Goal: Information Seeking & Learning: Learn about a topic

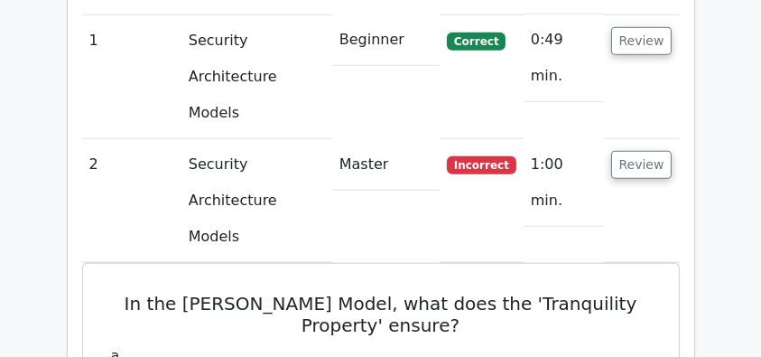
click at [640, 151] on button "Review" at bounding box center [642, 165] width 61 height 28
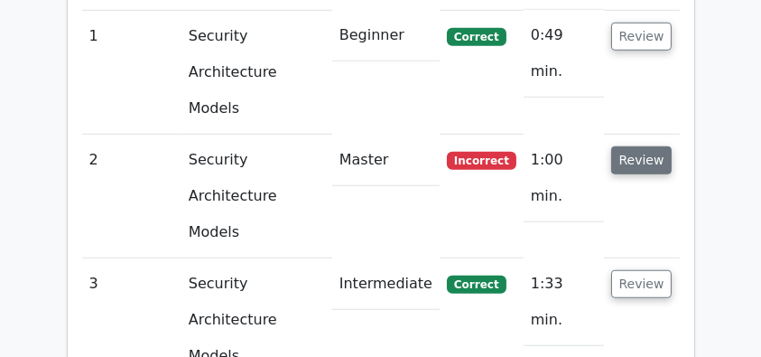
click at [635, 146] on button "Review" at bounding box center [642, 160] width 61 height 28
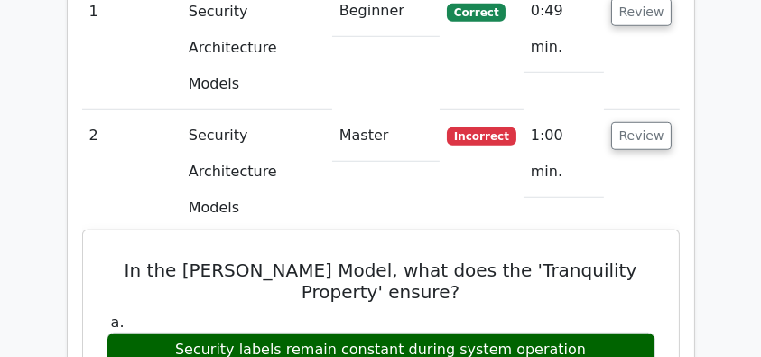
scroll to position [1445, 0]
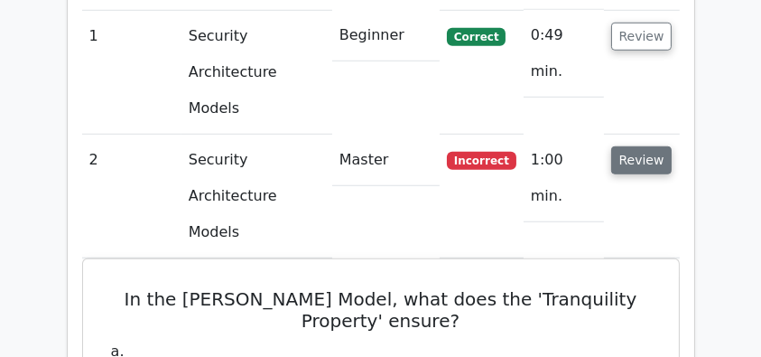
click at [641, 146] on button "Review" at bounding box center [642, 160] width 61 height 28
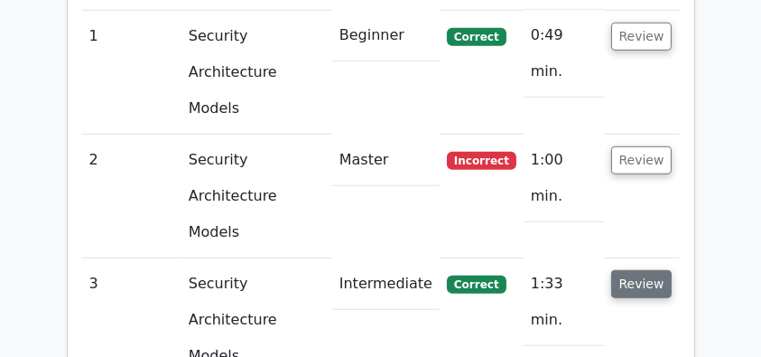
click at [642, 270] on button "Review" at bounding box center [642, 284] width 61 height 28
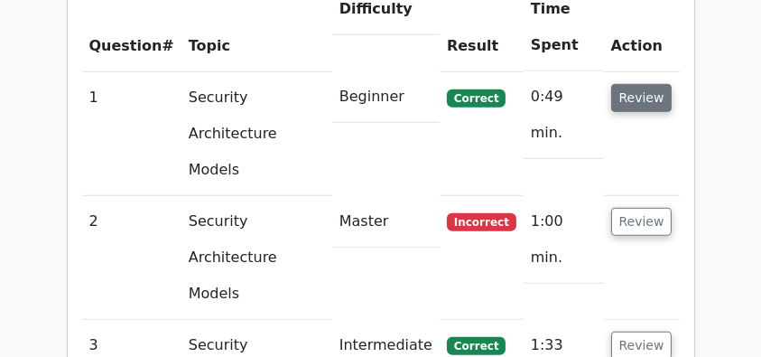
scroll to position [1324, 0]
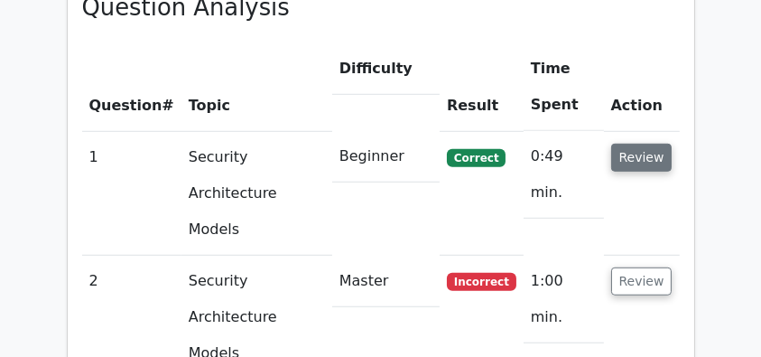
click at [646, 144] on button "Review" at bounding box center [642, 158] width 61 height 28
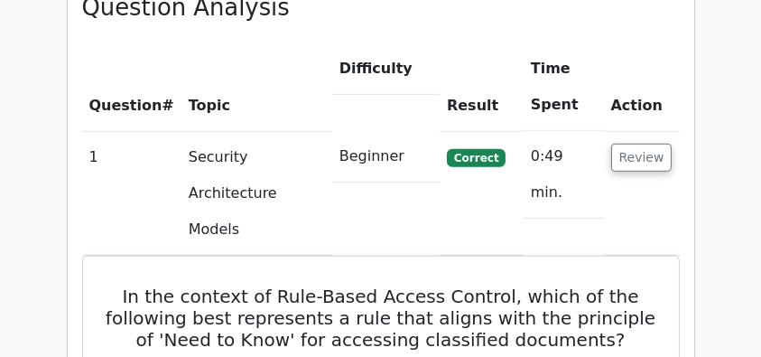
scroll to position [1445, 0]
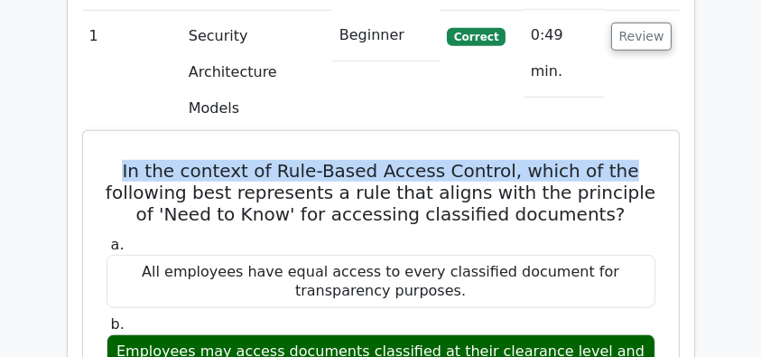
drag, startPoint x: 113, startPoint y: 91, endPoint x: 647, endPoint y: 95, distance: 533.8
click at [647, 160] on h5 "In the context of Rule-Based Access Control, which of the following best repres…" at bounding box center [381, 192] width 553 height 65
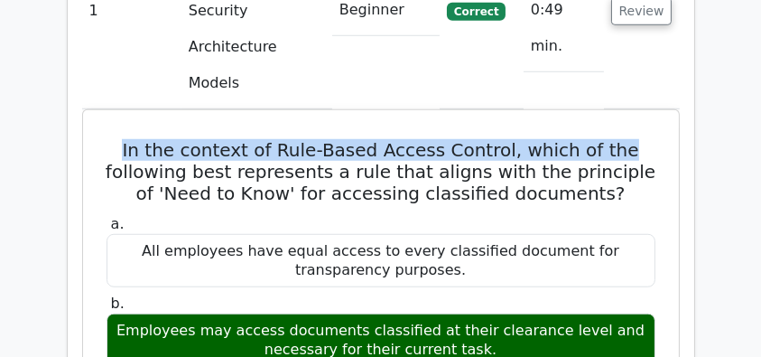
scroll to position [1385, 0]
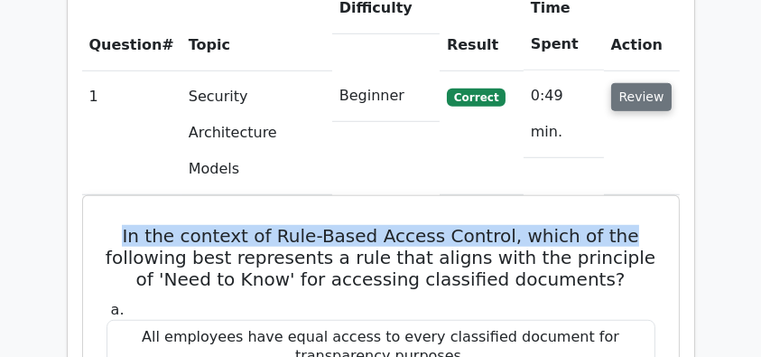
click at [632, 83] on button "Review" at bounding box center [642, 97] width 61 height 28
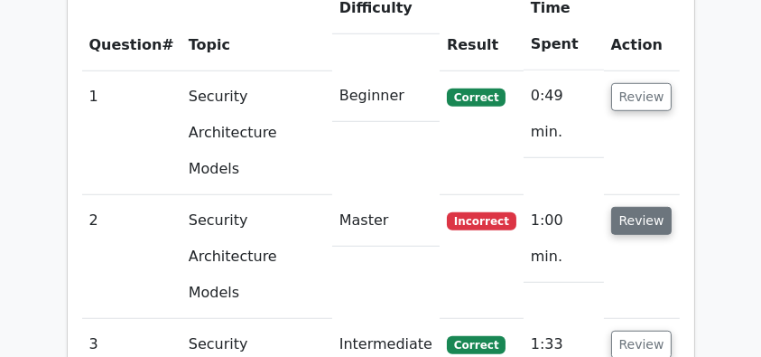
click at [635, 207] on button "Review" at bounding box center [642, 221] width 61 height 28
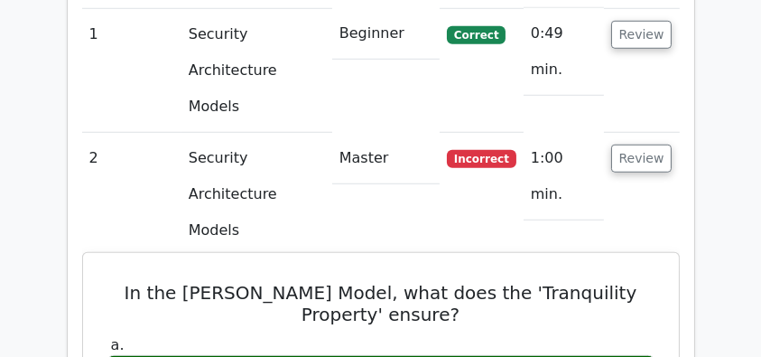
scroll to position [1445, 0]
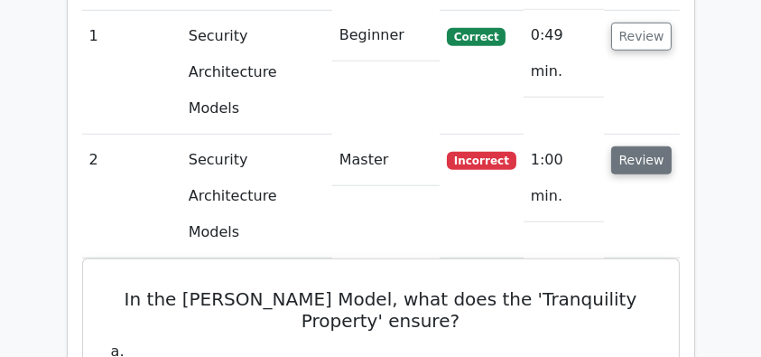
click at [645, 146] on button "Review" at bounding box center [642, 160] width 61 height 28
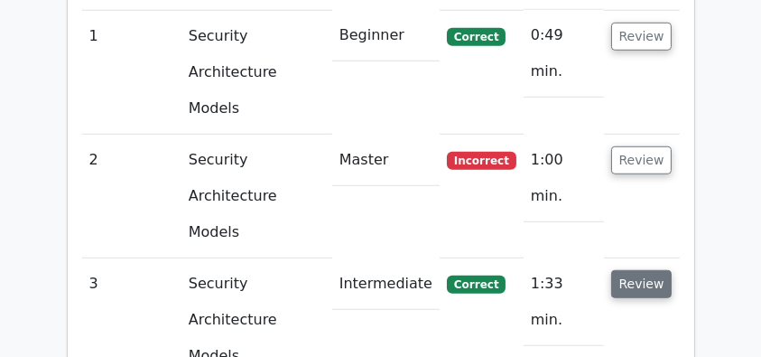
click at [631, 270] on button "Review" at bounding box center [642, 284] width 61 height 28
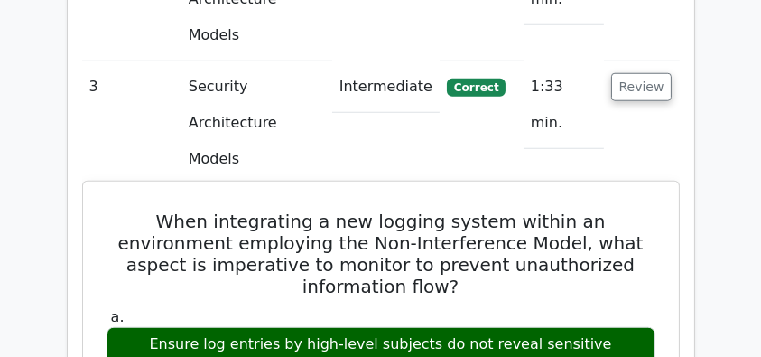
scroll to position [1626, 0]
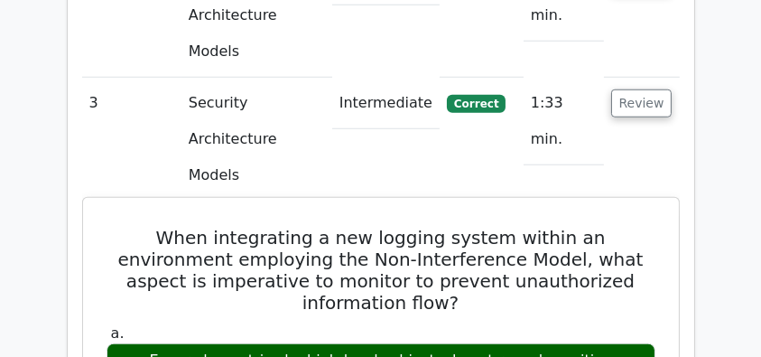
drag, startPoint x: 472, startPoint y: 229, endPoint x: 111, endPoint y: 82, distance: 389.3
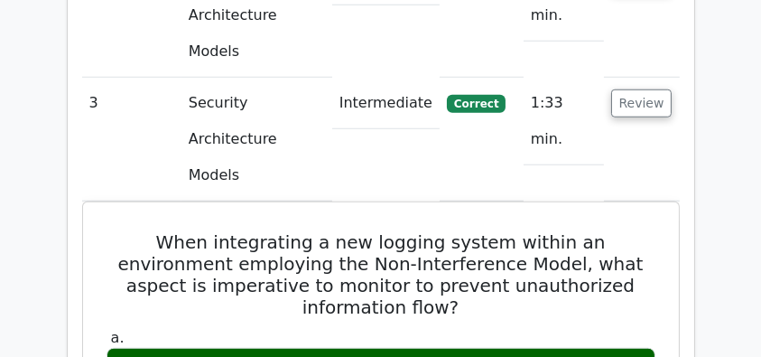
copy div "When integrating a new logging system within an environment employing the Non-I…"
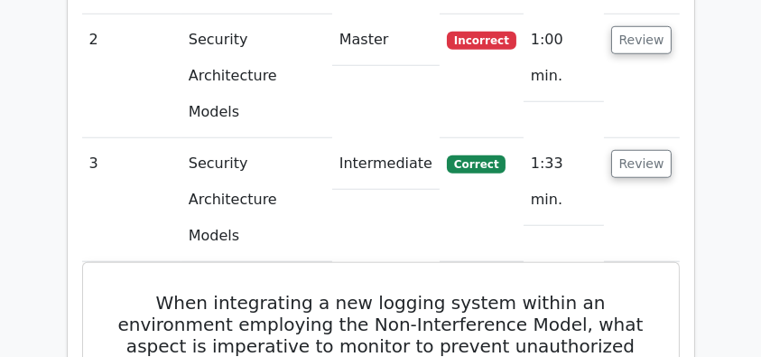
scroll to position [1505, 0]
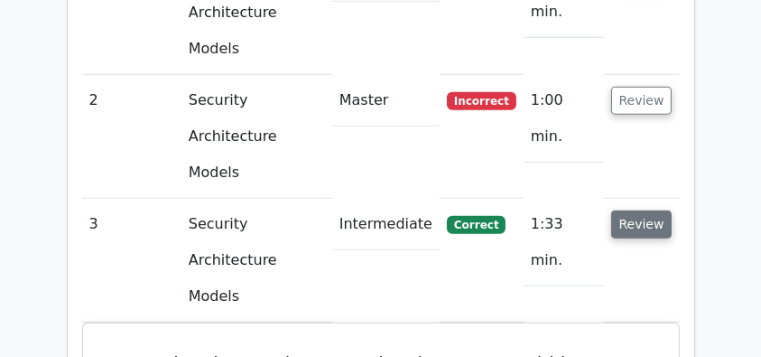
click at [643, 210] on button "Review" at bounding box center [642, 224] width 61 height 28
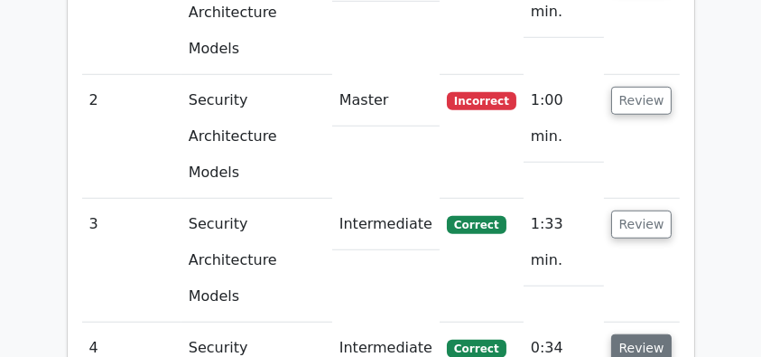
click at [640, 334] on button "Review" at bounding box center [642, 348] width 61 height 28
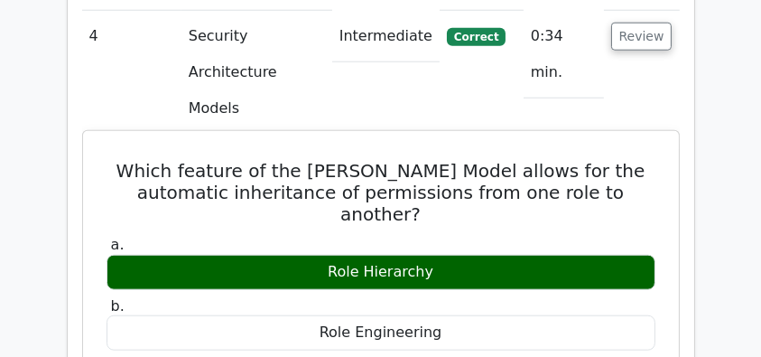
scroll to position [1746, 0]
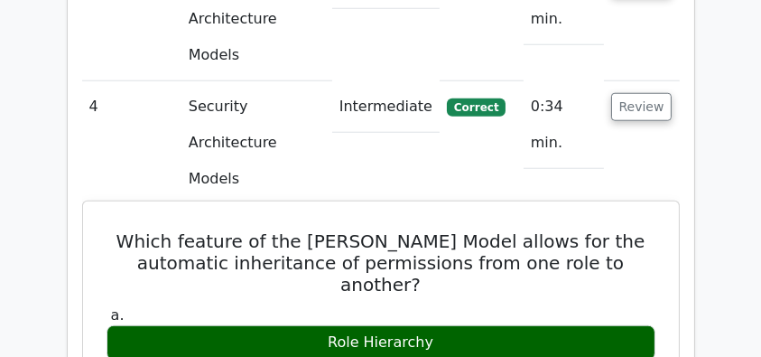
drag, startPoint x: 111, startPoint y: 60, endPoint x: 483, endPoint y: 309, distance: 447.9
copy div "Which feature of the Sandhu-Ferraiolo Model allows for the automatic inheritanc…"
click at [152, 230] on h5 "Which feature of the Sandhu-Ferraiolo Model allows for the automatic inheritanc…" at bounding box center [381, 262] width 553 height 65
drag, startPoint x: 122, startPoint y: 62, endPoint x: 449, endPoint y: 144, distance: 336.9
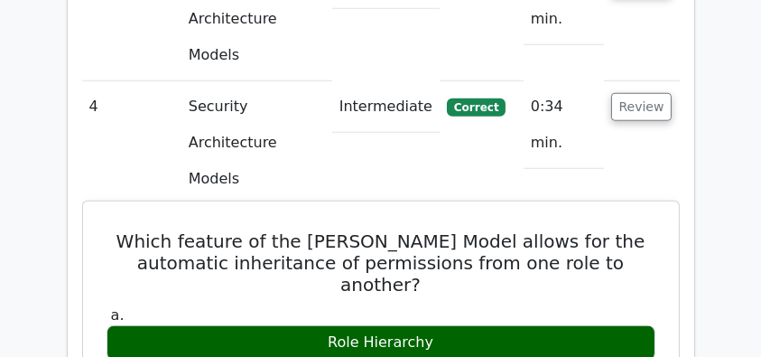
copy div "Which feature of the Sandhu-Ferraiolo Model allows for the automatic inheritanc…"
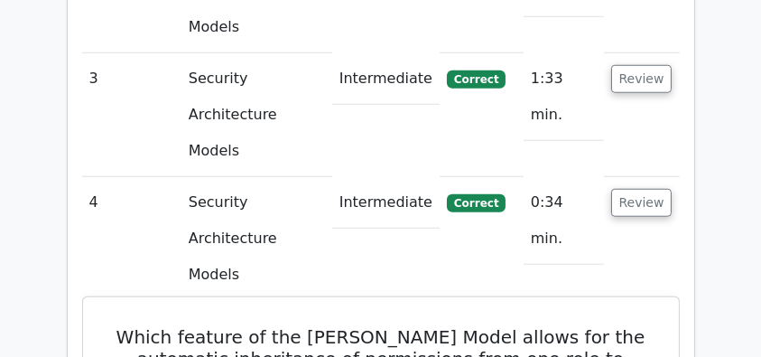
scroll to position [1626, 0]
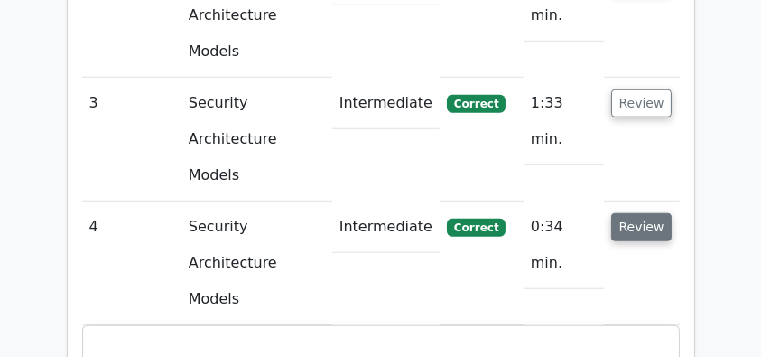
click at [655, 213] on button "Review" at bounding box center [642, 227] width 61 height 28
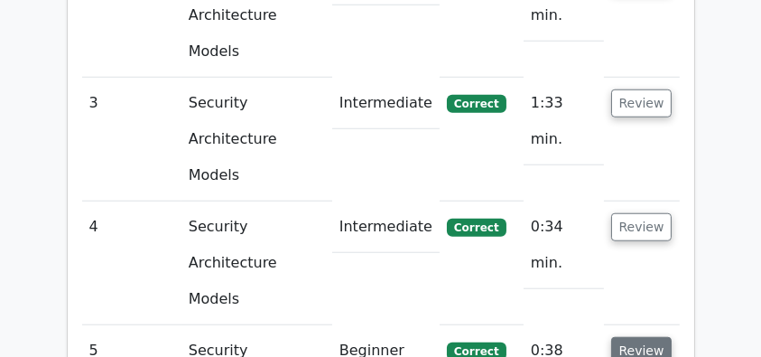
click at [640, 337] on button "Review" at bounding box center [642, 351] width 61 height 28
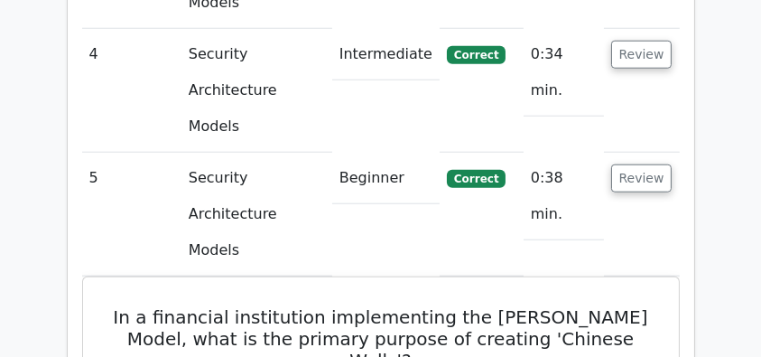
scroll to position [1807, 0]
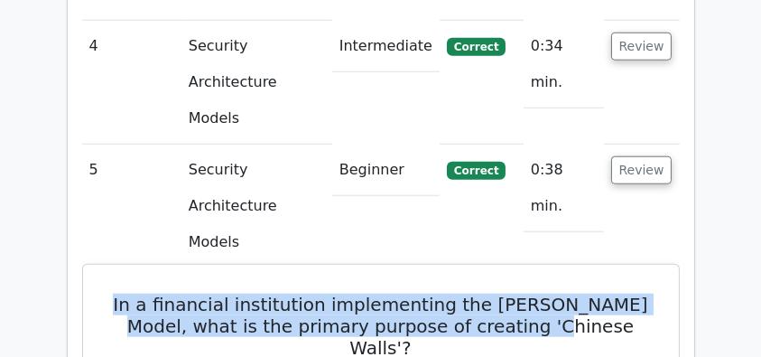
drag, startPoint x: 104, startPoint y: 81, endPoint x: 522, endPoint y: 113, distance: 419.4
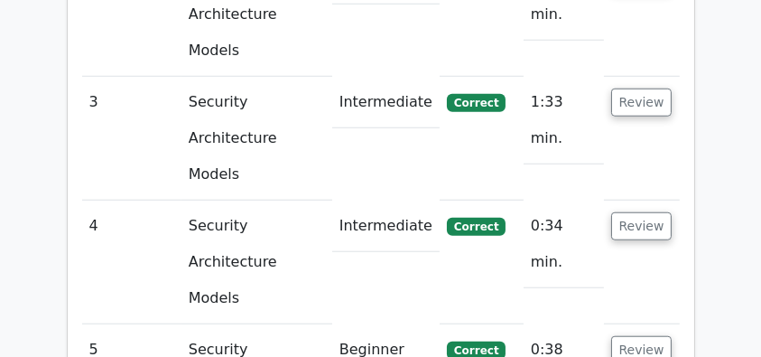
scroll to position [1626, 0]
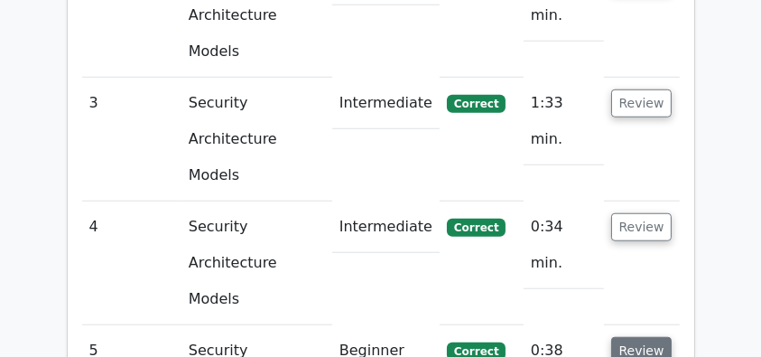
click at [661, 337] on button "Review" at bounding box center [642, 351] width 61 height 28
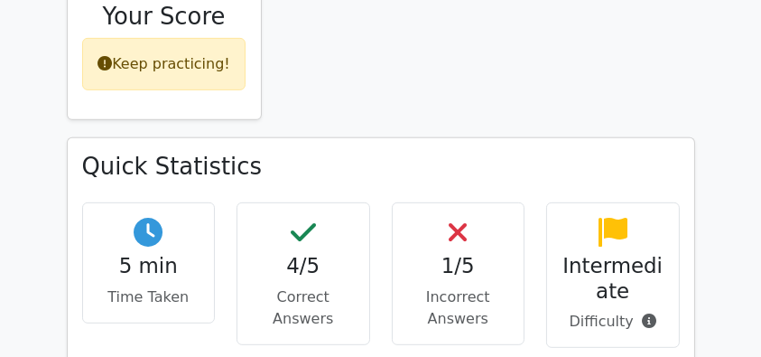
scroll to position [662, 0]
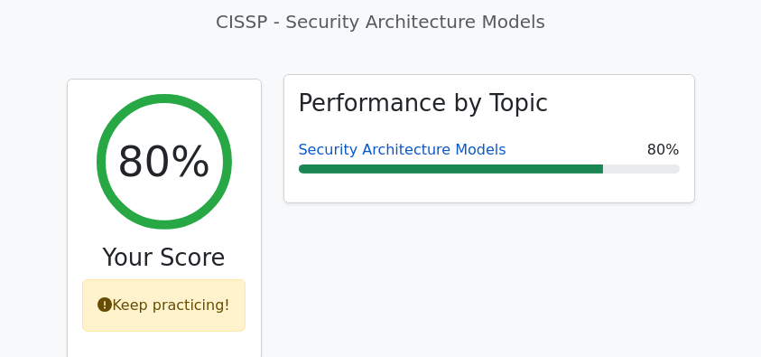
click at [386, 141] on link "Security Architecture Models" at bounding box center [403, 149] width 208 height 17
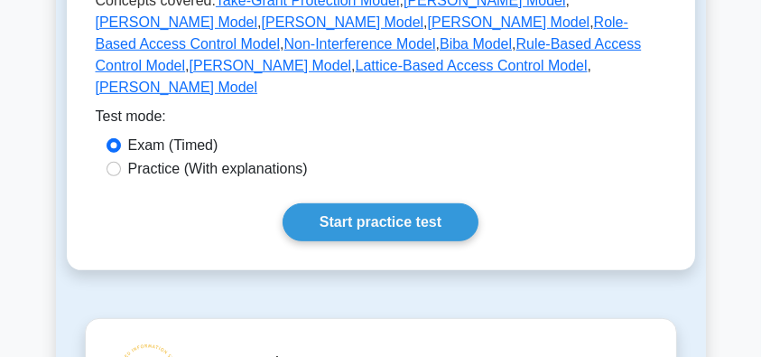
scroll to position [1084, 0]
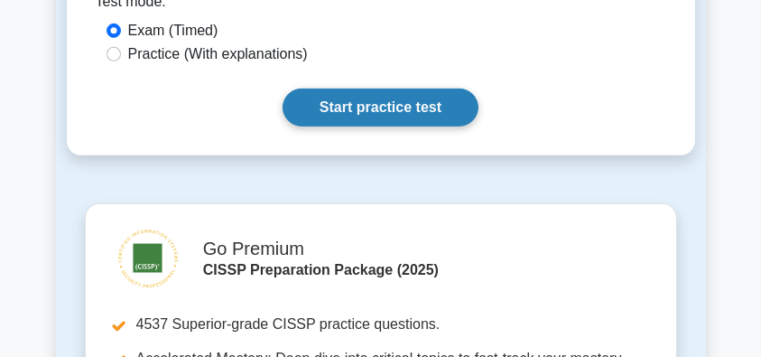
click at [400, 89] on link "Start practice test" at bounding box center [381, 108] width 196 height 38
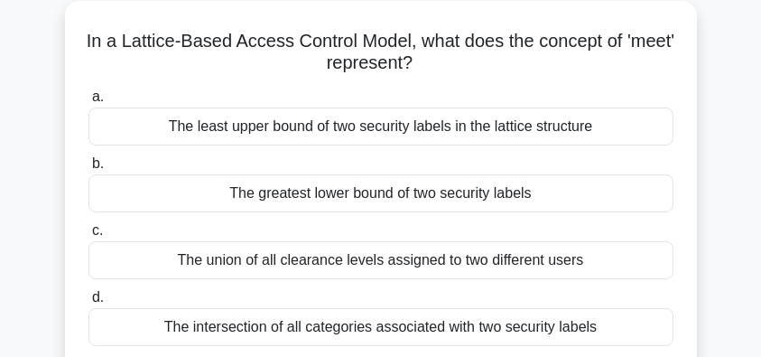
scroll to position [120, 0]
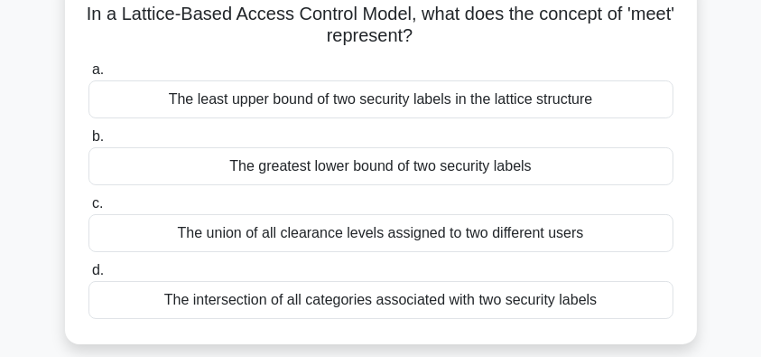
click at [485, 106] on div "The least upper bound of two security labels in the lattice structure" at bounding box center [381, 99] width 585 height 38
click at [89, 76] on input "a. The least upper bound of two security labels in the lattice structure" at bounding box center [89, 70] width 0 height 12
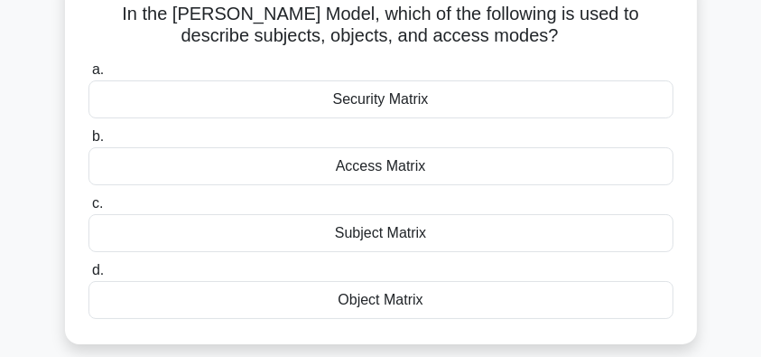
click at [466, 106] on div "Security Matrix" at bounding box center [381, 99] width 585 height 38
click at [89, 76] on input "a. Security Matrix" at bounding box center [89, 70] width 0 height 12
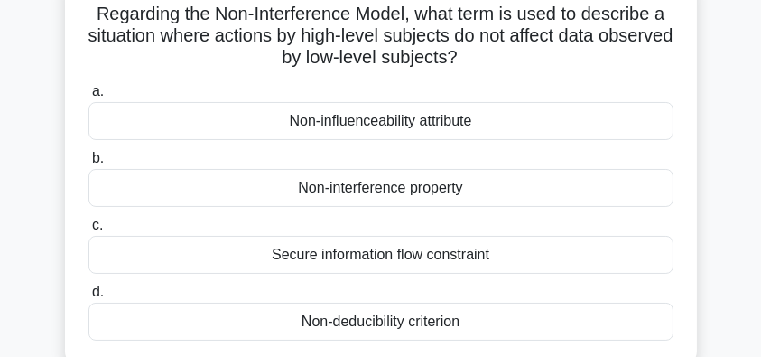
click at [518, 266] on div "Secure information flow constraint" at bounding box center [381, 255] width 585 height 38
click at [89, 231] on input "c. Secure information flow constraint" at bounding box center [89, 225] width 0 height 12
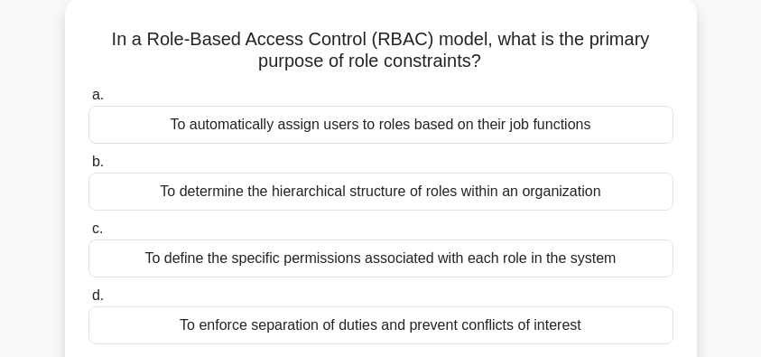
scroll to position [60, 0]
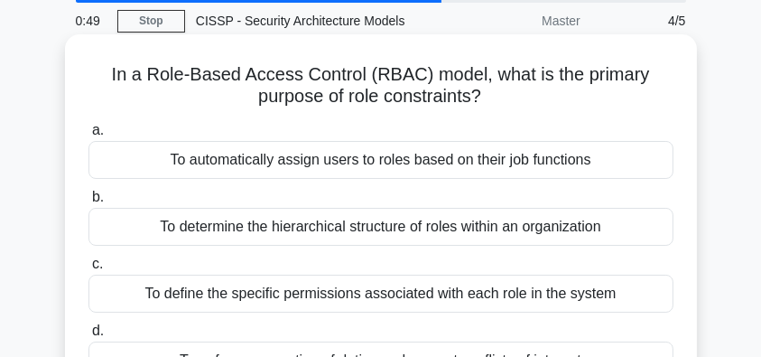
click at [549, 166] on div "To automatically assign users to roles based on their job functions" at bounding box center [381, 160] width 585 height 38
click at [89, 136] on input "a. To automatically assign users to roles based on their job functions" at bounding box center [89, 131] width 0 height 12
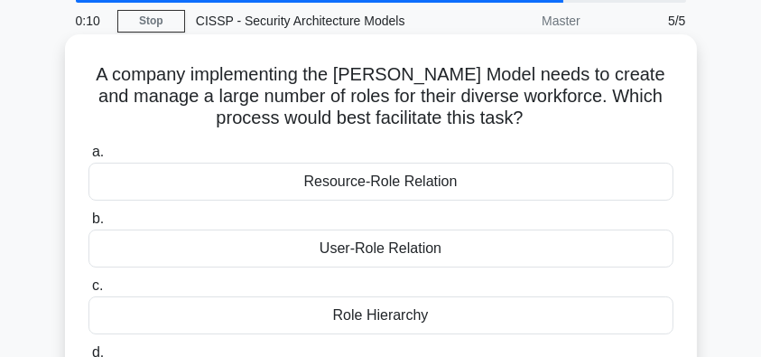
click at [465, 316] on div "Role Hierarchy" at bounding box center [381, 315] width 585 height 38
click at [89, 292] on input "c. Role Hierarchy" at bounding box center [89, 286] width 0 height 12
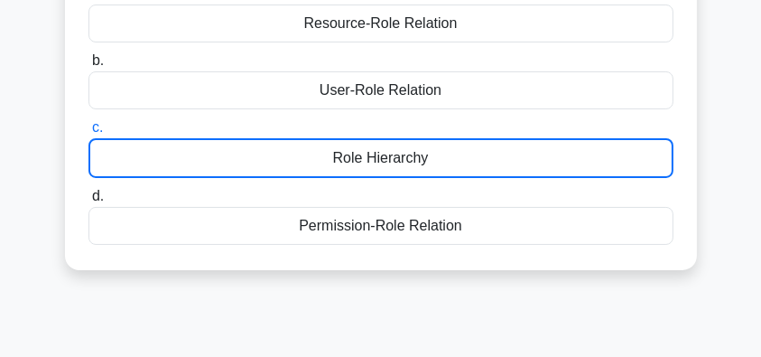
scroll to position [240, 0]
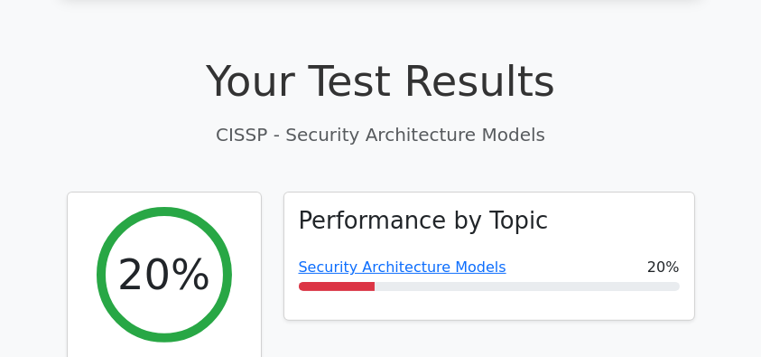
scroll to position [662, 0]
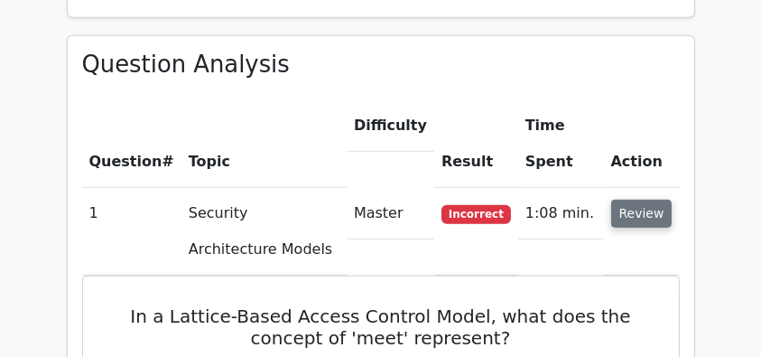
click at [653, 200] on button "Review" at bounding box center [642, 214] width 61 height 28
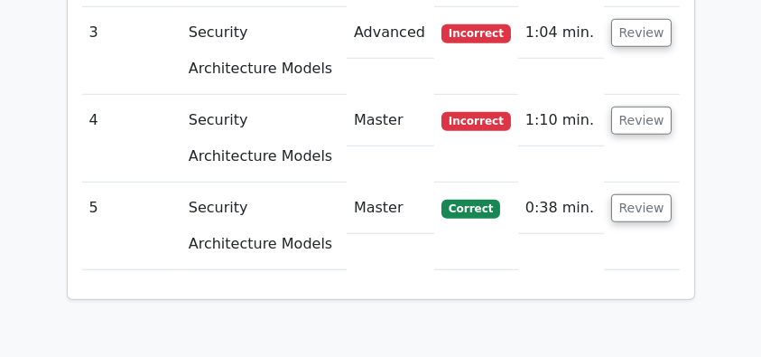
scroll to position [1626, 0]
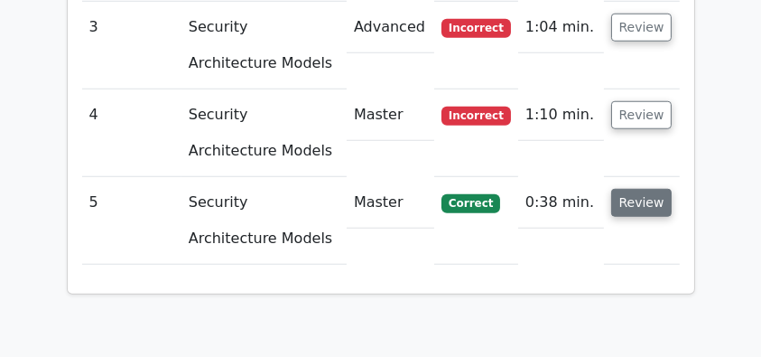
click at [649, 189] on button "Review" at bounding box center [642, 203] width 61 height 28
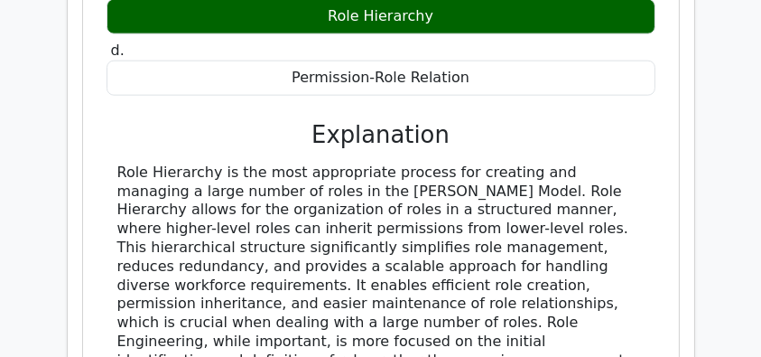
scroll to position [2168, 0]
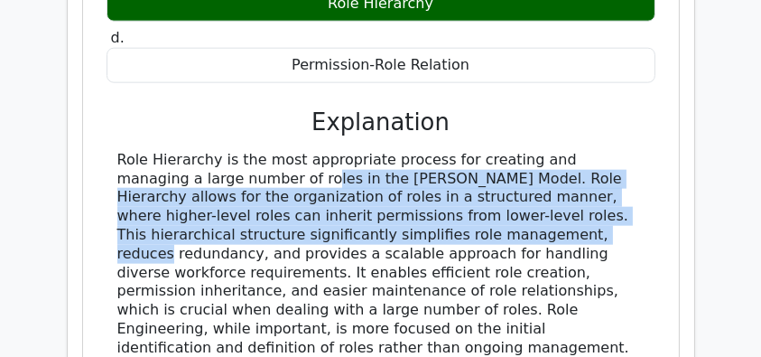
drag, startPoint x: 121, startPoint y: 107, endPoint x: 298, endPoint y: 170, distance: 188.0
click at [298, 170] on div "Role Hierarchy is the most appropriate process for creating and managing a larg…" at bounding box center [381, 292] width 528 height 282
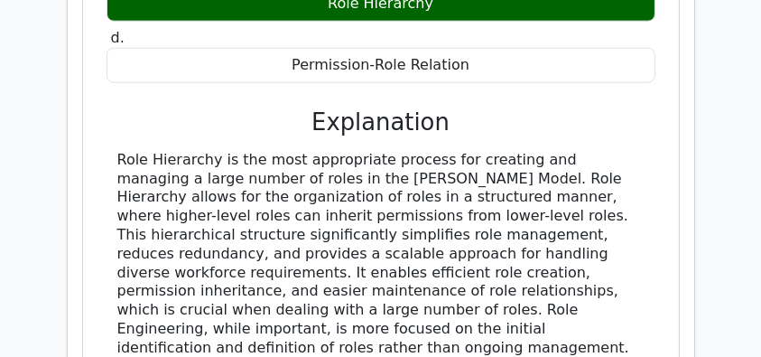
click at [333, 173] on div "Role Hierarchy is the most appropriate process for creating and managing a larg…" at bounding box center [381, 292] width 528 height 282
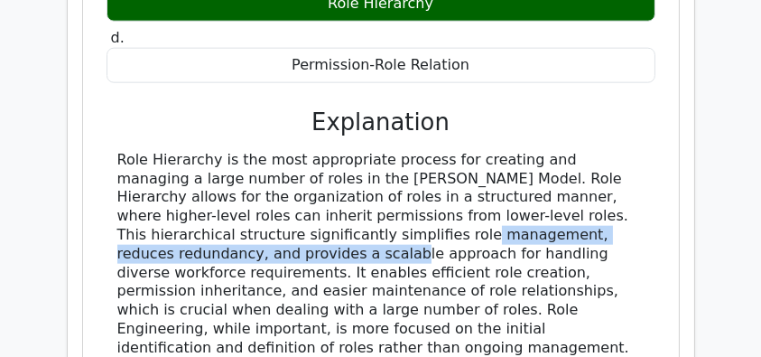
drag, startPoint x: 174, startPoint y: 160, endPoint x: 561, endPoint y: 160, distance: 386.6
click at [561, 160] on div "Role Hierarchy is the most appropriate process for creating and managing a larg…" at bounding box center [381, 292] width 528 height 282
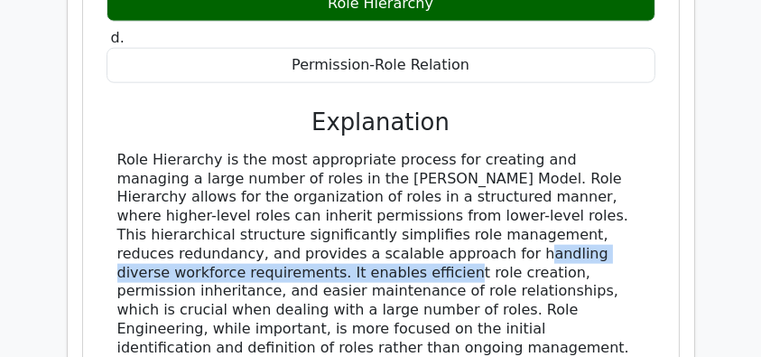
drag, startPoint x: 147, startPoint y: 191, endPoint x: 567, endPoint y: 191, distance: 420.0
click at [567, 191] on div "Role Hierarchy is the most appropriate process for creating and managing a larg…" at bounding box center [381, 292] width 528 height 282
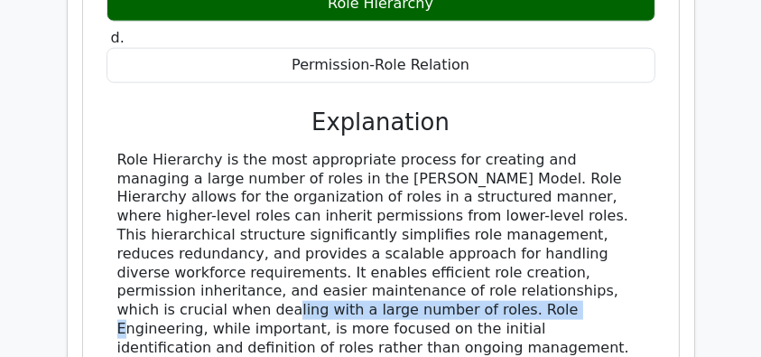
drag, startPoint x: 283, startPoint y: 226, endPoint x: 559, endPoint y: 226, distance: 276.4
click at [559, 226] on div "Role Hierarchy is the most appropriate process for creating and managing a larg…" at bounding box center [381, 292] width 528 height 282
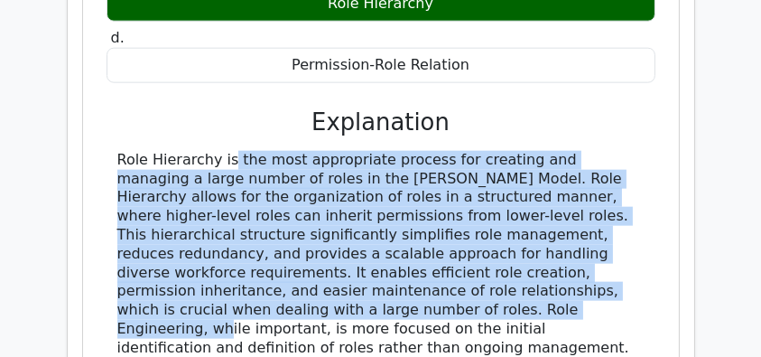
drag, startPoint x: 155, startPoint y: 247, endPoint x: 117, endPoint y: 87, distance: 165.2
click at [117, 151] on div "Role Hierarchy is the most appropriate process for creating and managing a larg…" at bounding box center [381, 292] width 528 height 282
copy div "Role Hierarchy is the most appropriate process for creating and managing a larg…"
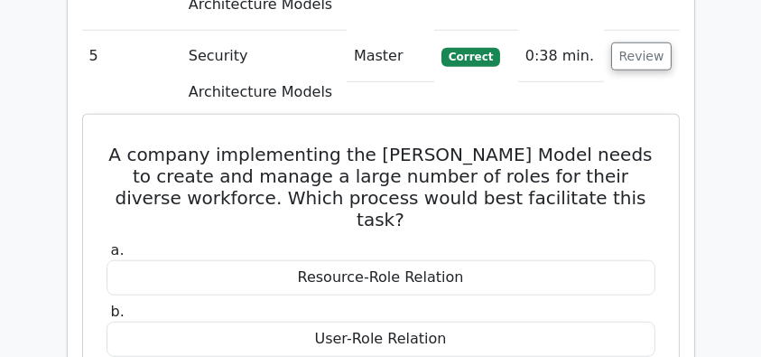
scroll to position [1685, 0]
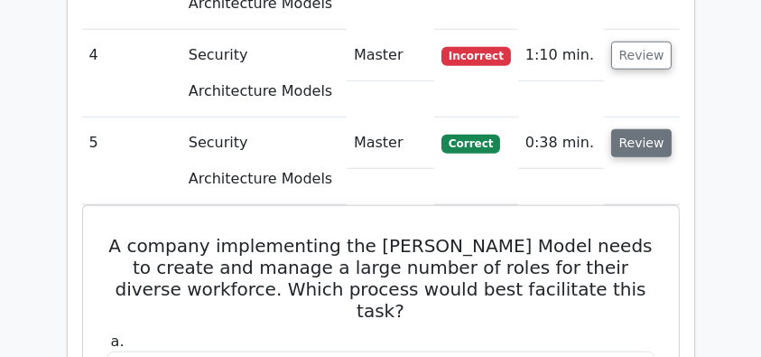
click at [637, 129] on button "Review" at bounding box center [642, 143] width 61 height 28
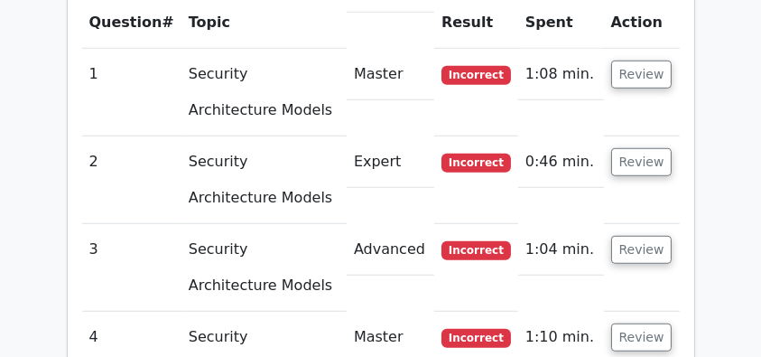
scroll to position [1385, 0]
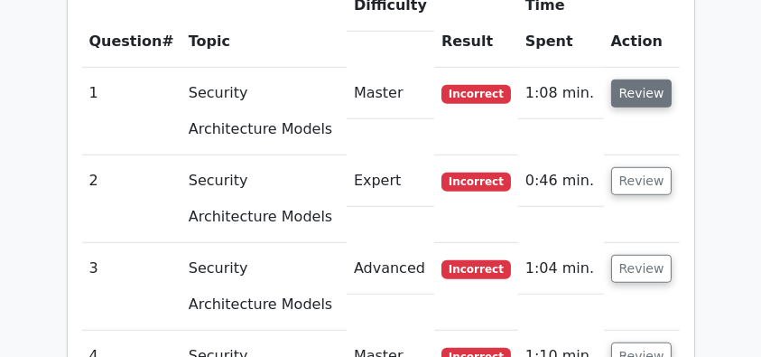
click at [637, 79] on button "Review" at bounding box center [642, 93] width 61 height 28
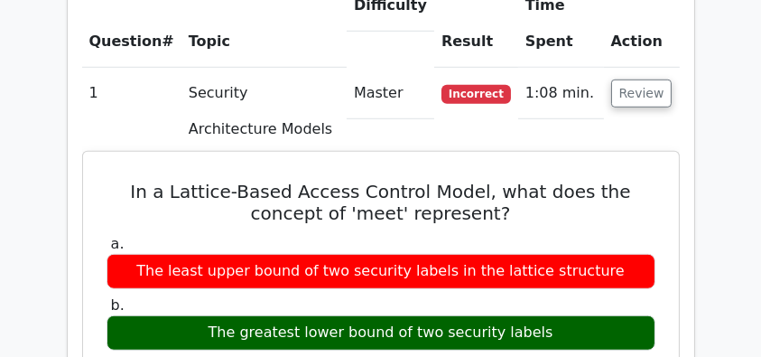
drag, startPoint x: 134, startPoint y: 149, endPoint x: 554, endPoint y: 297, distance: 445.4
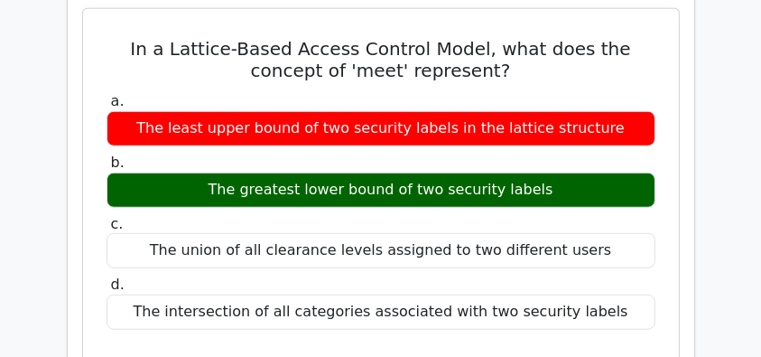
scroll to position [1565, 0]
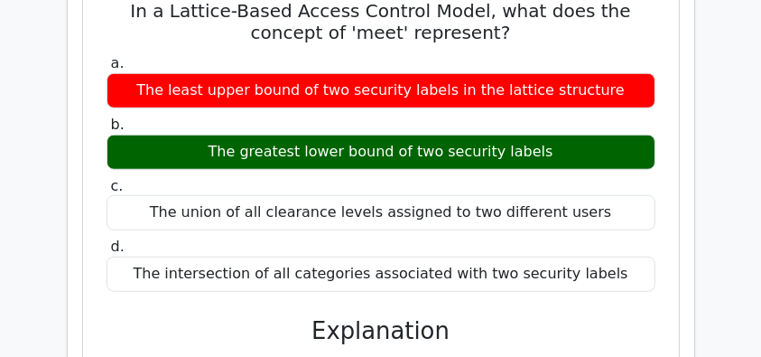
click at [615, 257] on div "The intersection of all categories associated with two security labels" at bounding box center [381, 274] width 549 height 35
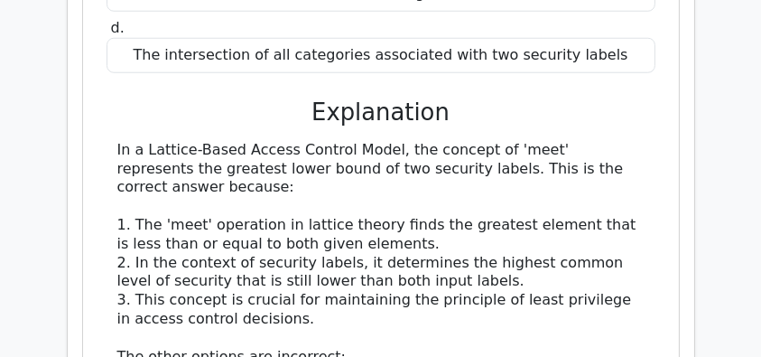
scroll to position [1807, 0]
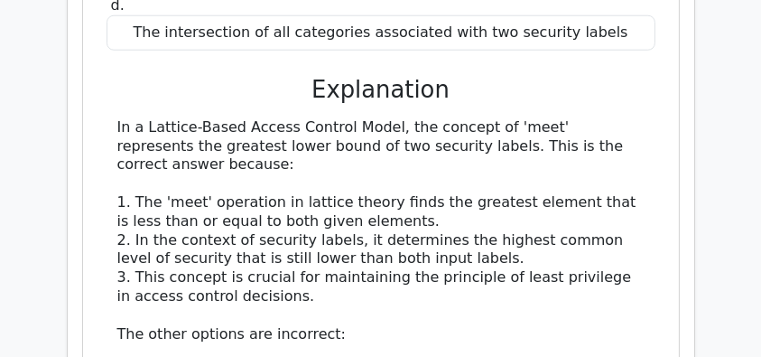
copy div "In a Lattice-Based Access Control Model, what does the concept of 'meet' repres…"
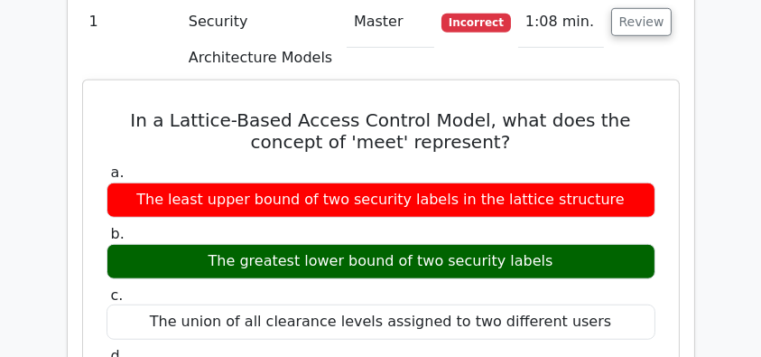
scroll to position [1445, 0]
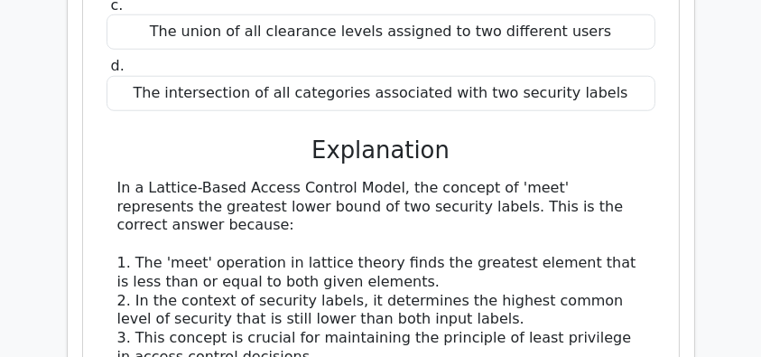
scroll to position [1807, 0]
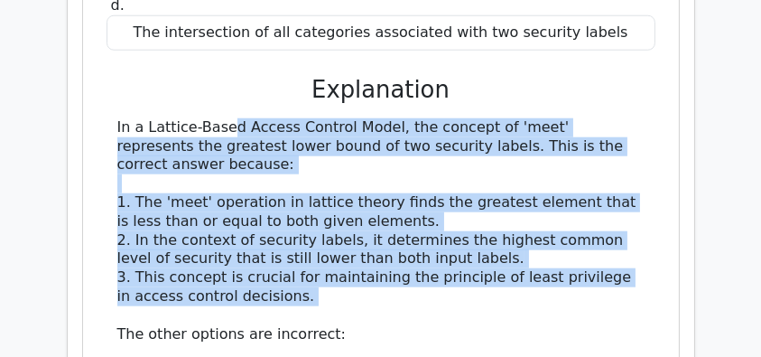
drag, startPoint x: 98, startPoint y: 86, endPoint x: 432, endPoint y: 262, distance: 377.8
click at [432, 262] on div "In a Lattice-Based Access Control Model, what does the concept of 'meet' repres…" at bounding box center [381, 186] width 582 height 898
copy div "In a Lattice-Based Access Control Model, the concept of 'meet' represents the g…"
click at [154, 64] on div "a. The least upper bound of two security labels in the lattice structure b. The…" at bounding box center [381, 214] width 553 height 811
drag, startPoint x: 291, startPoint y: 250, endPoint x: 107, endPoint y: 89, distance: 245.1
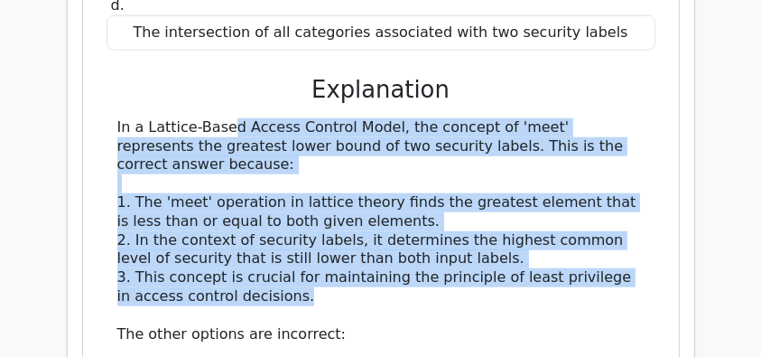
click at [107, 118] on div "In a Lattice-Based Access Control Model, the concept of 'meet' represents the g…" at bounding box center [381, 343] width 549 height 451
copy div "In a Lattice-Based Access Control Model, the concept of 'meet' represents the g…"
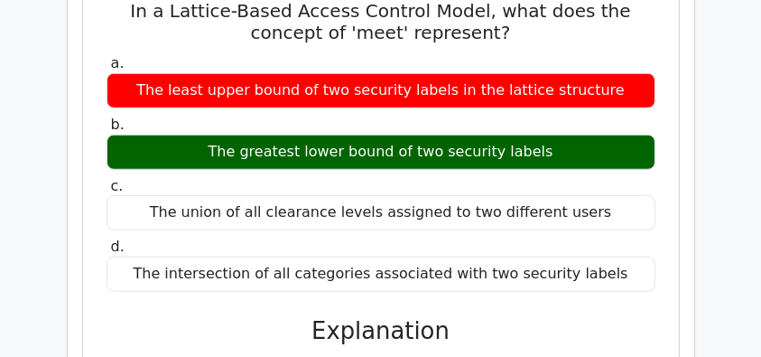
scroll to position [1385, 0]
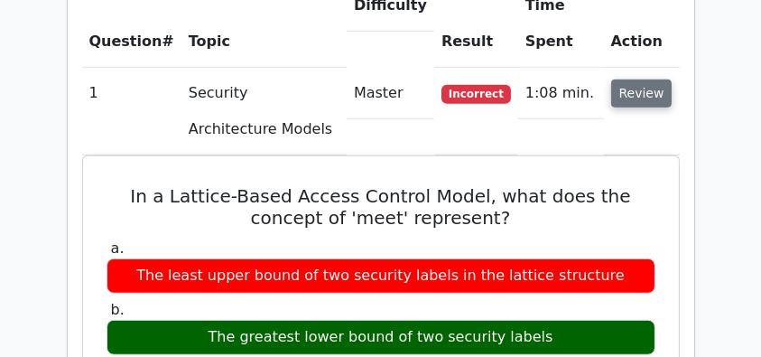
click at [649, 79] on button "Review" at bounding box center [642, 93] width 61 height 28
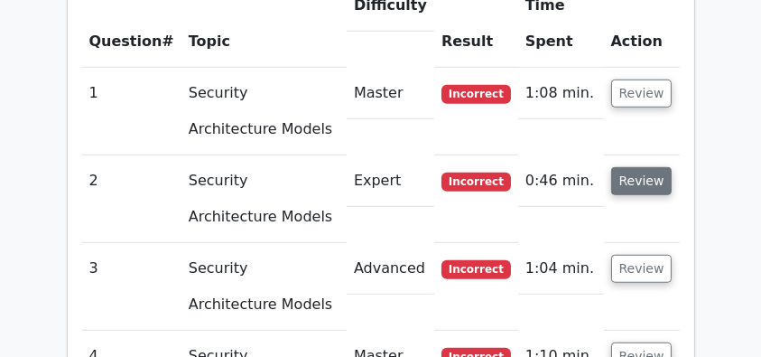
click at [640, 167] on button "Review" at bounding box center [642, 181] width 61 height 28
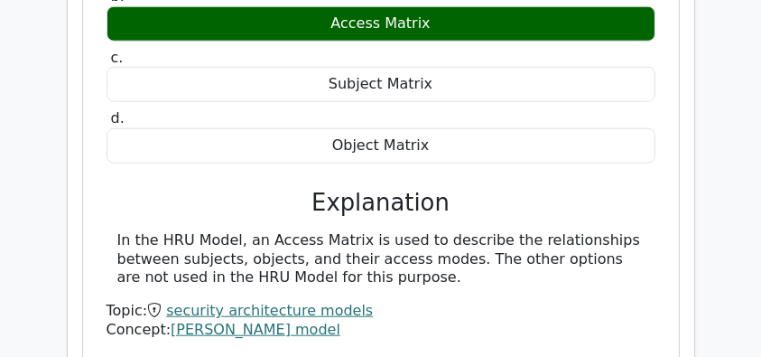
scroll to position [1807, 0]
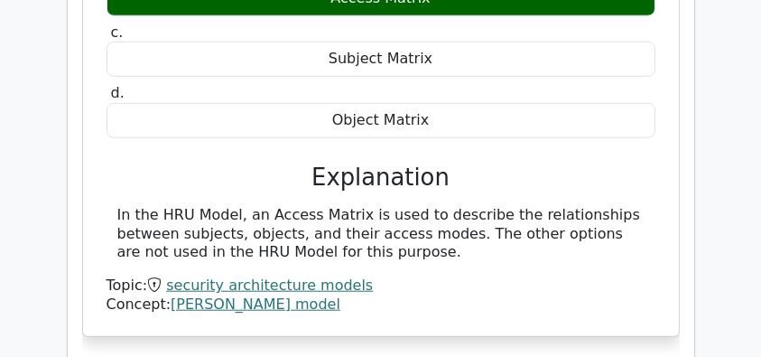
drag, startPoint x: 111, startPoint y: 172, endPoint x: 440, endPoint y: 207, distance: 330.7
click at [440, 207] on div "In the HRU Model, an Access Matrix is used to describe the relationships betwee…" at bounding box center [381, 234] width 549 height 56
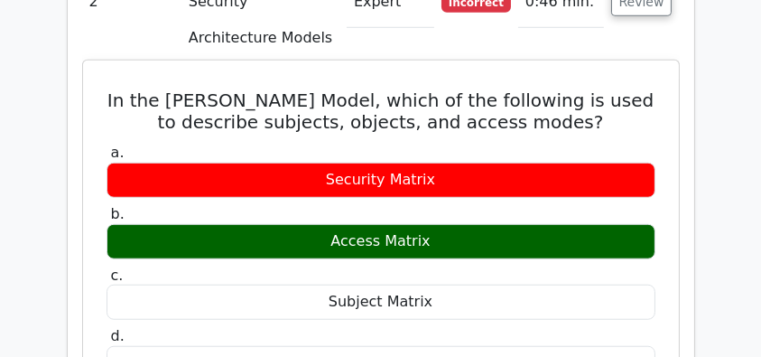
scroll to position [1505, 0]
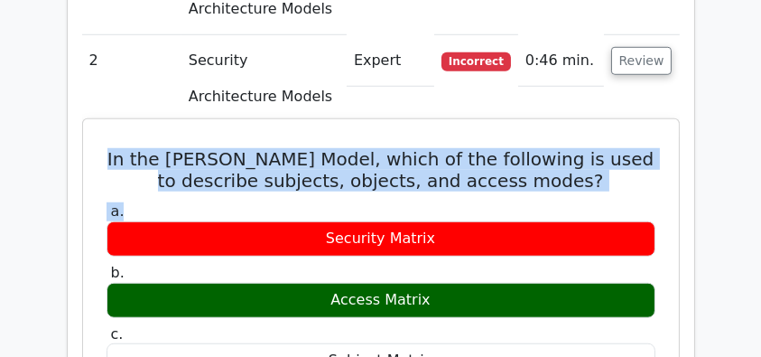
drag, startPoint x: 109, startPoint y: 112, endPoint x: 560, endPoint y: 182, distance: 456.1
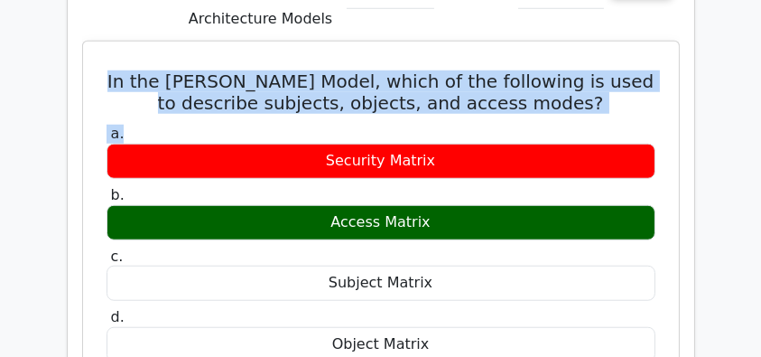
scroll to position [1685, 0]
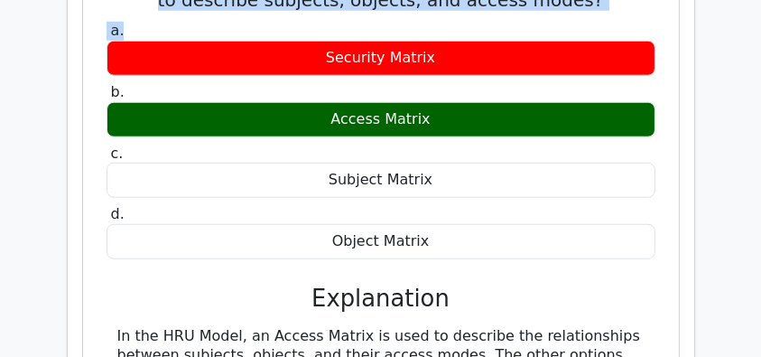
click at [481, 224] on div "Object Matrix" at bounding box center [381, 241] width 549 height 35
copy div "In the Harrison-Ruzzo-Ullman Model, which of the following is used to describe …"
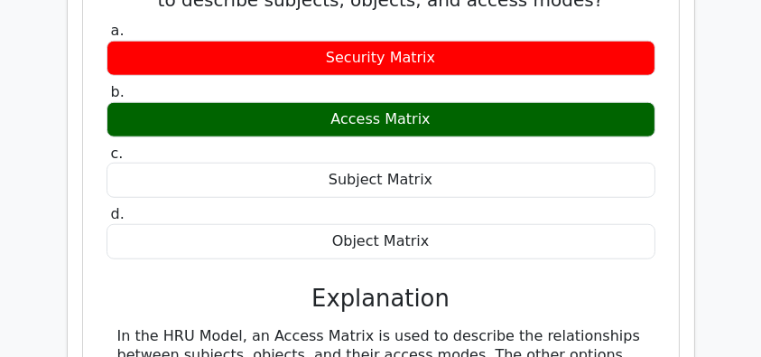
click at [176, 285] on h3 "Explanation" at bounding box center [381, 299] width 528 height 28
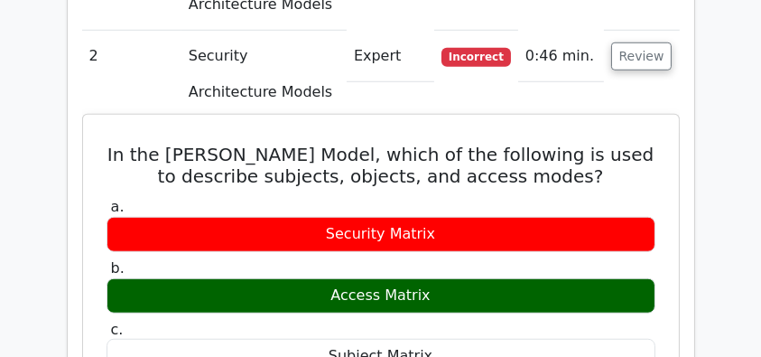
scroll to position [1445, 0]
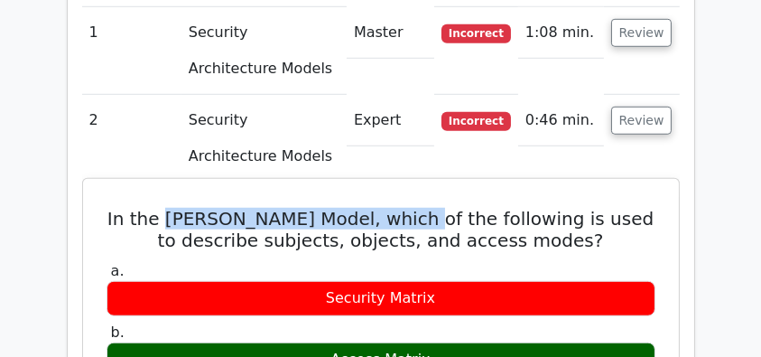
drag, startPoint x: 167, startPoint y: 176, endPoint x: 430, endPoint y: 175, distance: 262.9
click at [430, 208] on h5 "In the [PERSON_NAME] Model, which of the following is used to describe subjects…" at bounding box center [381, 229] width 553 height 43
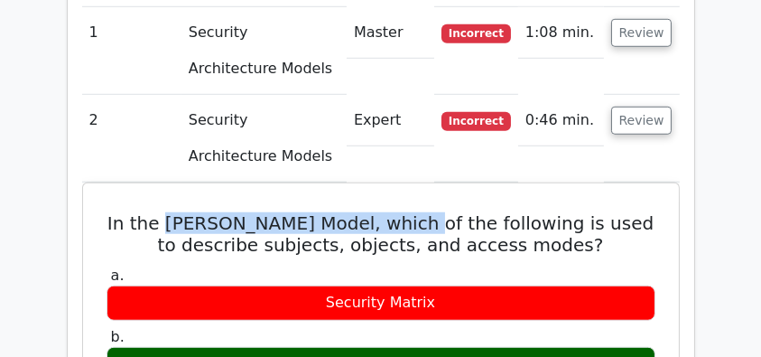
copy h5 "Harrison-Ruzzo-Ullman Model"
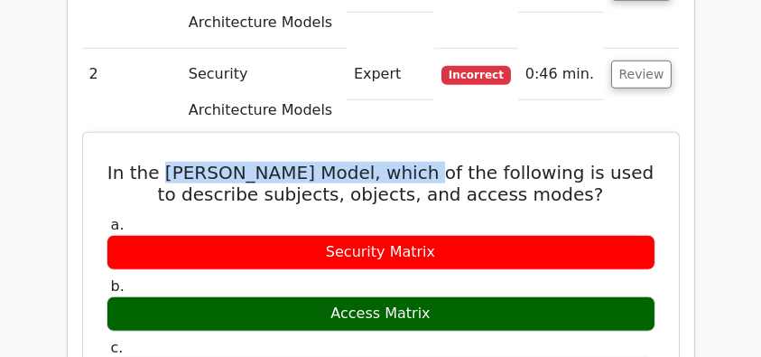
scroll to position [1565, 0]
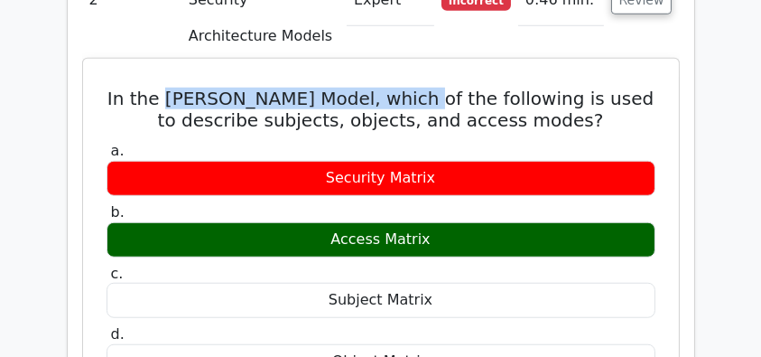
drag, startPoint x: 112, startPoint y: 52, endPoint x: 515, endPoint y: 192, distance: 426.5
click at [515, 192] on div "In the Harrison-Ruzzo-Ullman Model, which of the following is used to describe …" at bounding box center [381, 317] width 582 height 503
click at [493, 222] on div "Access Matrix" at bounding box center [381, 239] width 549 height 35
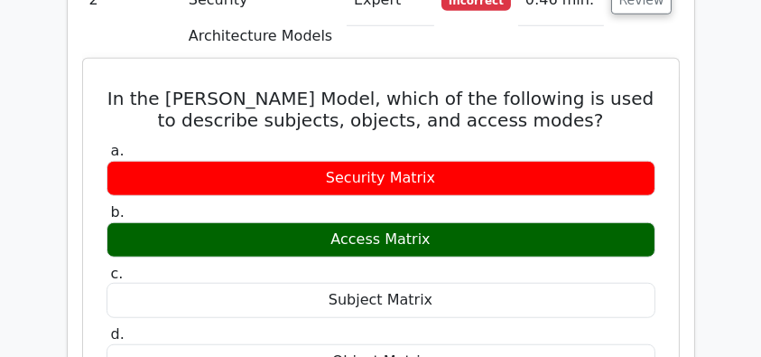
drag, startPoint x: 453, startPoint y: 199, endPoint x: 319, endPoint y: 199, distance: 133.7
click at [319, 222] on div "Access Matrix" at bounding box center [381, 239] width 549 height 35
drag, startPoint x: 105, startPoint y: 51, endPoint x: 494, endPoint y: 192, distance: 414.0
click at [496, 196] on div "In the Harrison-Ruzzo-Ullman Model, which of the following is used to describe …" at bounding box center [381, 317] width 582 height 503
copy div "In the Harrison-Ruzzo-Ullman Model, which of the following is used to describe …"
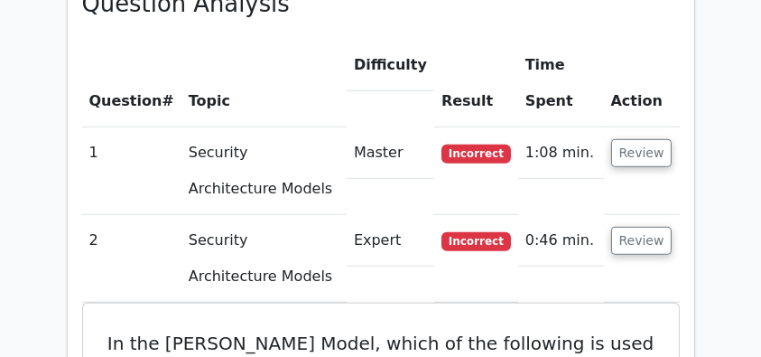
scroll to position [1324, 0]
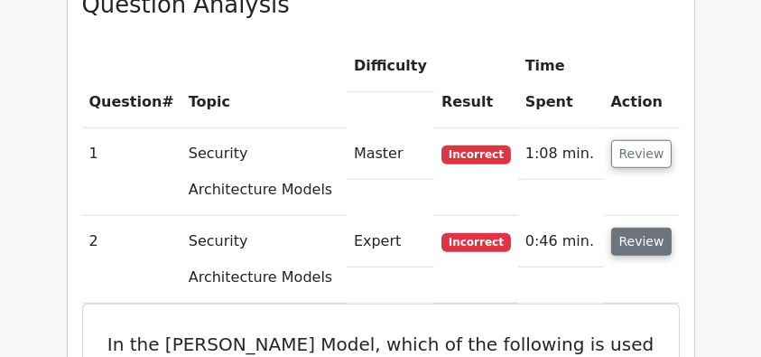
click at [640, 228] on button "Review" at bounding box center [642, 242] width 61 height 28
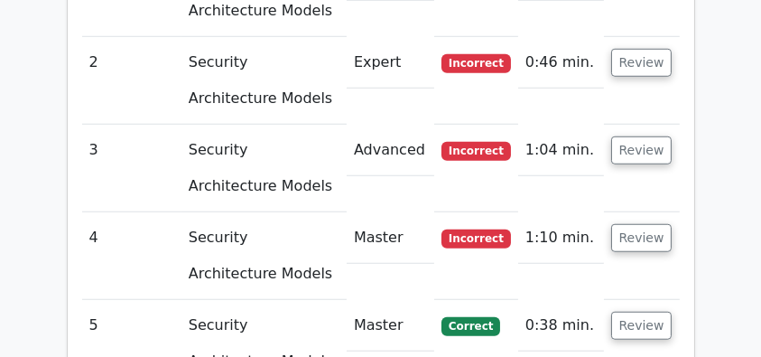
scroll to position [1505, 0]
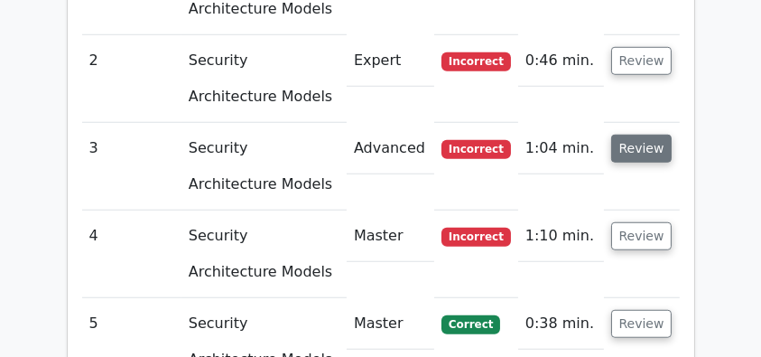
click at [647, 135] on button "Review" at bounding box center [642, 149] width 61 height 28
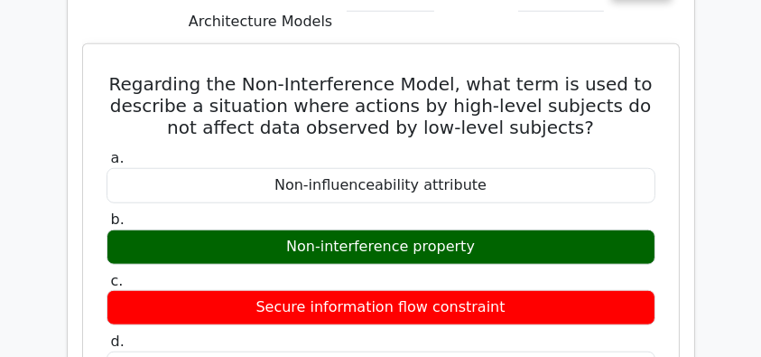
scroll to position [1710, 0]
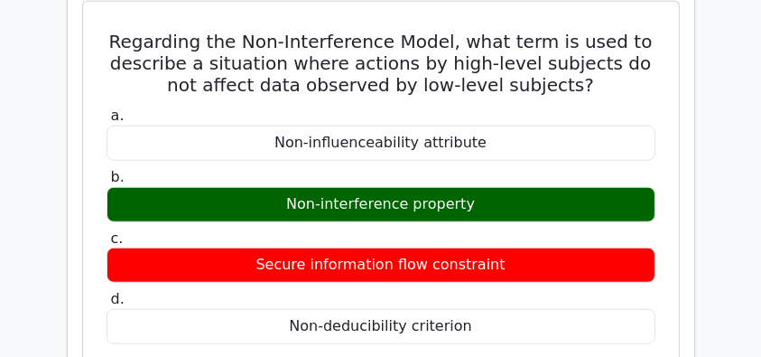
click at [412, 187] on div "Non-interference property" at bounding box center [381, 204] width 549 height 35
copy div "Non-interference property"
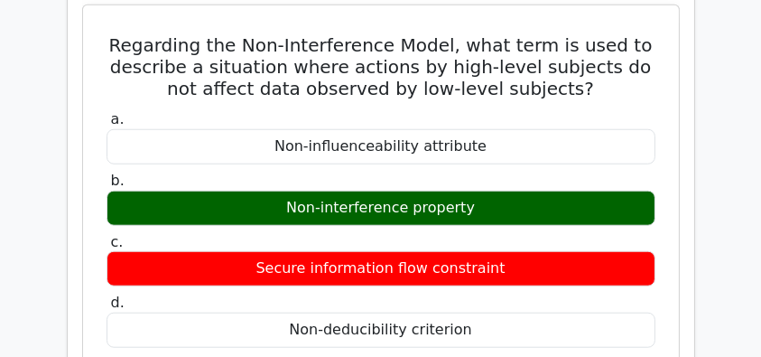
scroll to position [1650, 0]
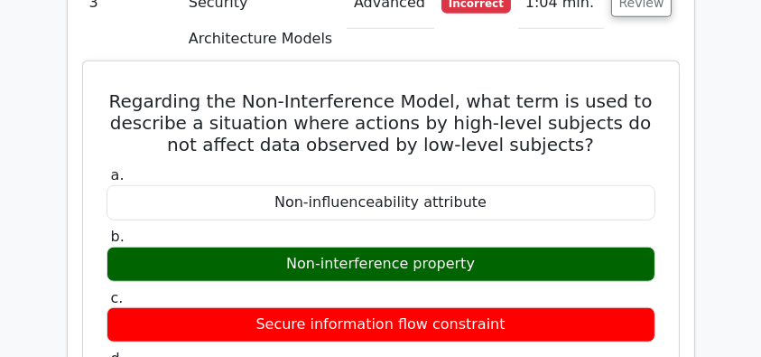
click at [304, 110] on h5 "Regarding the Non-Interference Model, what term is used to describe a situation…" at bounding box center [381, 122] width 553 height 65
drag, startPoint x: 101, startPoint y: 60, endPoint x: 563, endPoint y: 338, distance: 538.9
copy div "Regarding the Non-Interference Model, what term is used to describe a situation…"
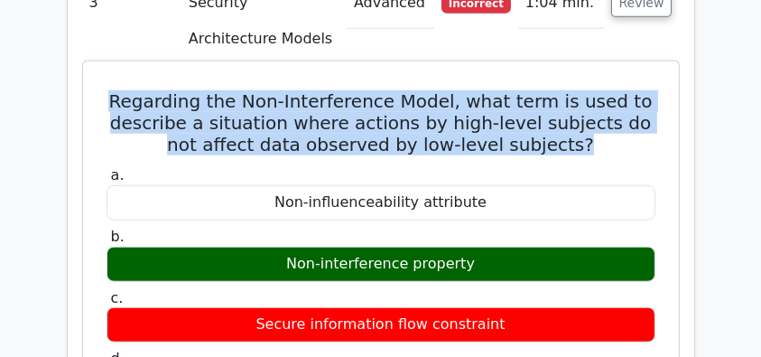
drag, startPoint x: 115, startPoint y: 60, endPoint x: 658, endPoint y: 98, distance: 545.1
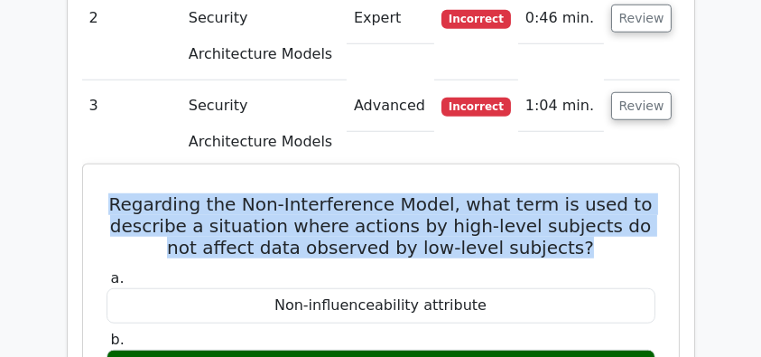
scroll to position [1529, 0]
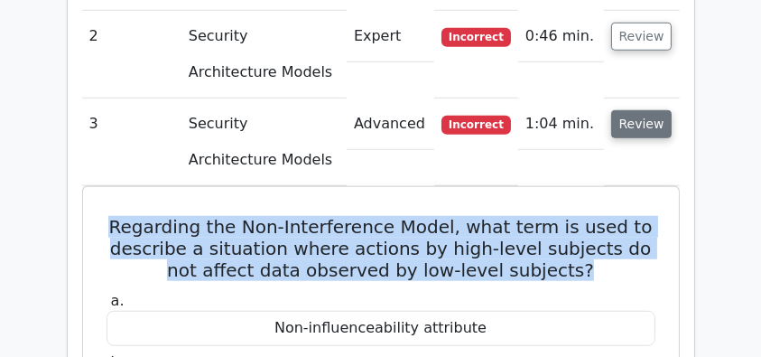
click at [652, 110] on button "Review" at bounding box center [642, 124] width 61 height 28
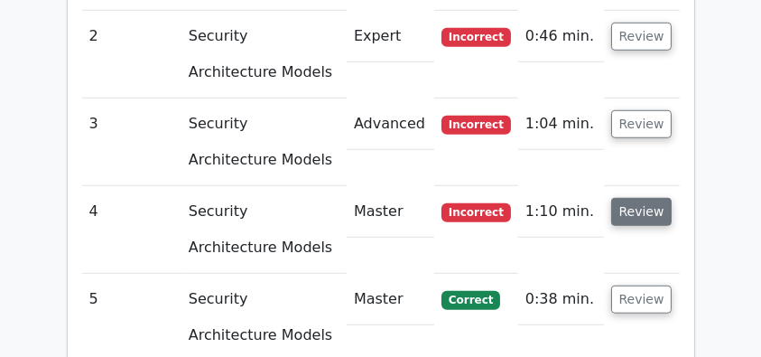
click at [635, 198] on button "Review" at bounding box center [642, 212] width 61 height 28
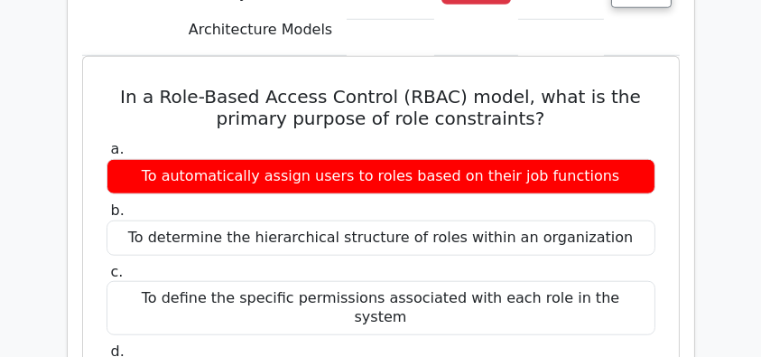
scroll to position [1770, 0]
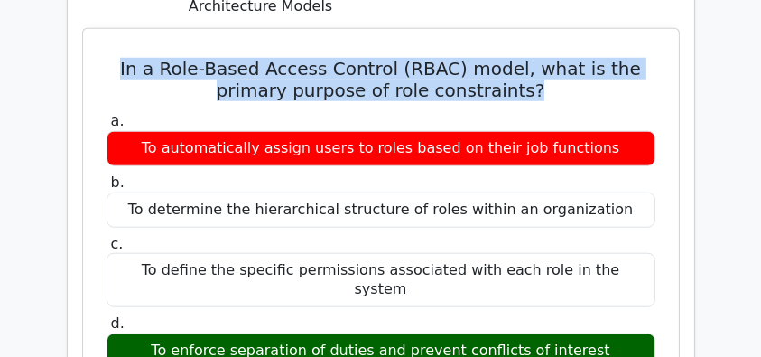
drag, startPoint x: 126, startPoint y: 22, endPoint x: 543, endPoint y: 40, distance: 416.8
click at [543, 58] on h5 "In a Role-Based Access Control (RBAC) model, what is the primary purpose of rol…" at bounding box center [381, 79] width 553 height 43
copy h5 "In a Role-Based Access Control (RBAC) model, what is the primary purpose of rol…"
click at [329, 58] on h5 "In a Role-Based Access Control (RBAC) model, what is the primary purpose of rol…" at bounding box center [381, 79] width 553 height 43
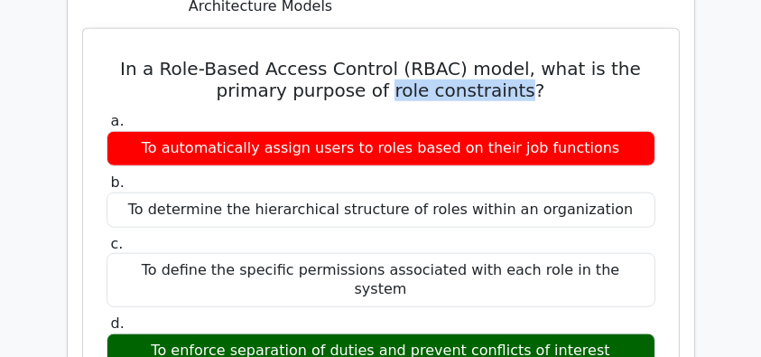
drag, startPoint x: 394, startPoint y: 48, endPoint x: 529, endPoint y: 45, distance: 135.5
click at [529, 58] on h5 "In a Role-Based Access Control (RBAC) model, what is the primary purpose of rol…" at bounding box center [381, 79] width 553 height 43
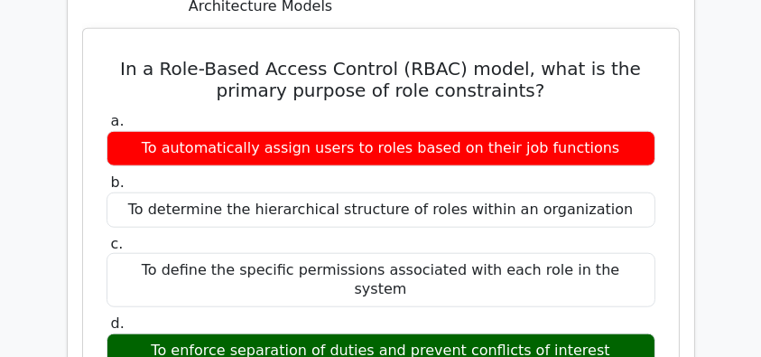
click at [554, 58] on h5 "In a Role-Based Access Control (RBAC) model, what is the primary purpose of rol…" at bounding box center [381, 79] width 553 height 43
drag, startPoint x: 104, startPoint y: 26, endPoint x: 608, endPoint y: 293, distance: 570.1
click at [309, 108] on div "a. To automatically assign users to roles based on their job functions b. To de…" at bounding box center [381, 239] width 571 height 263
drag, startPoint x: 126, startPoint y: 18, endPoint x: 601, endPoint y: 284, distance: 544.3
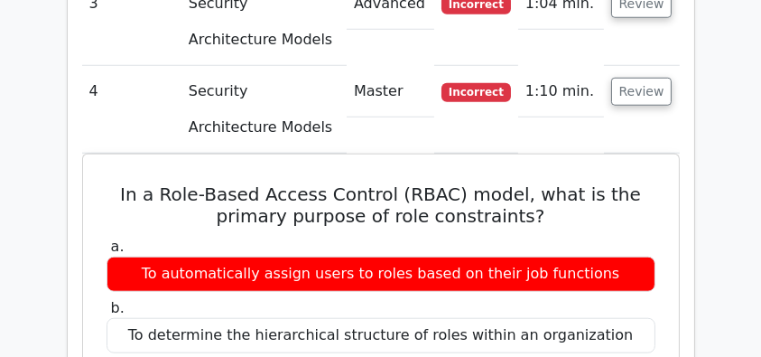
scroll to position [1590, 0]
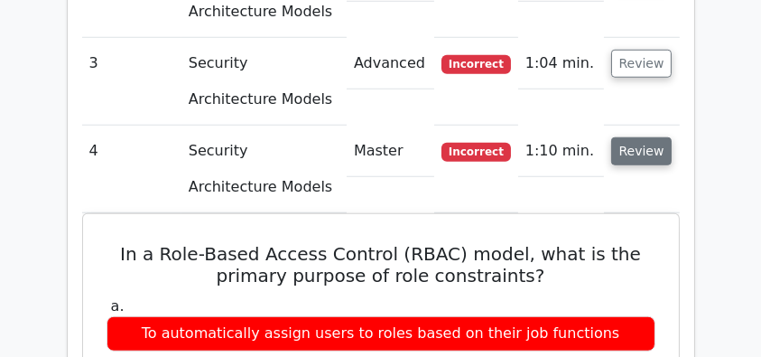
click at [645, 137] on button "Review" at bounding box center [642, 151] width 61 height 28
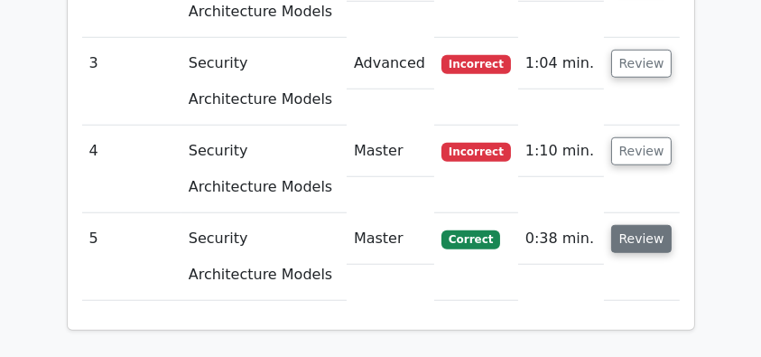
click at [650, 225] on button "Review" at bounding box center [642, 239] width 61 height 28
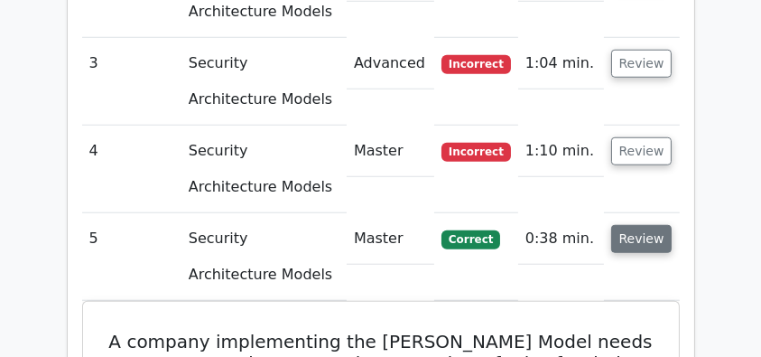
click at [647, 225] on button "Review" at bounding box center [642, 239] width 61 height 28
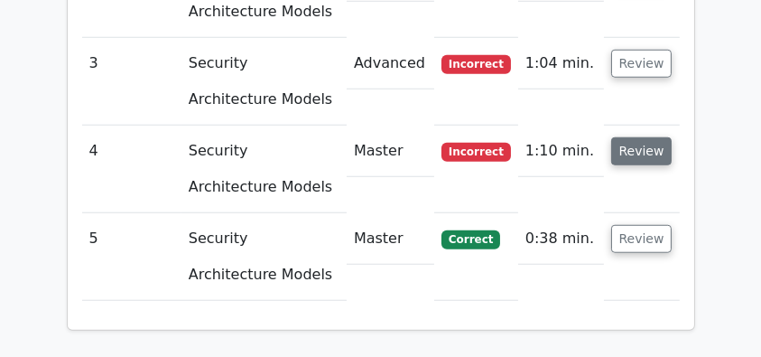
click at [652, 137] on button "Review" at bounding box center [642, 151] width 61 height 28
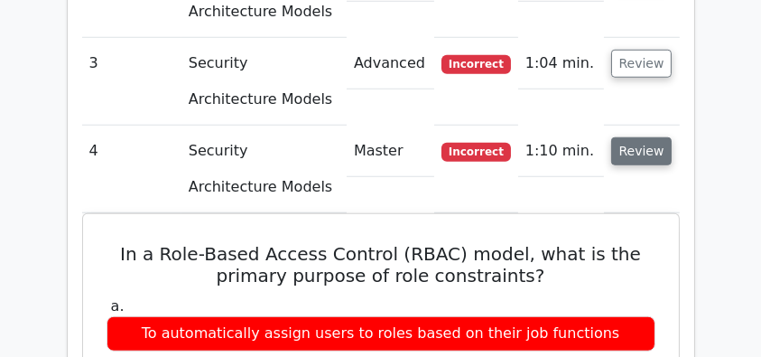
click at [652, 137] on button "Review" at bounding box center [642, 151] width 61 height 28
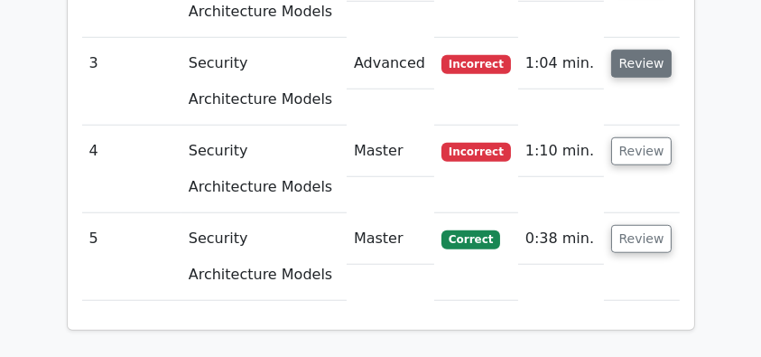
click at [646, 50] on button "Review" at bounding box center [642, 64] width 61 height 28
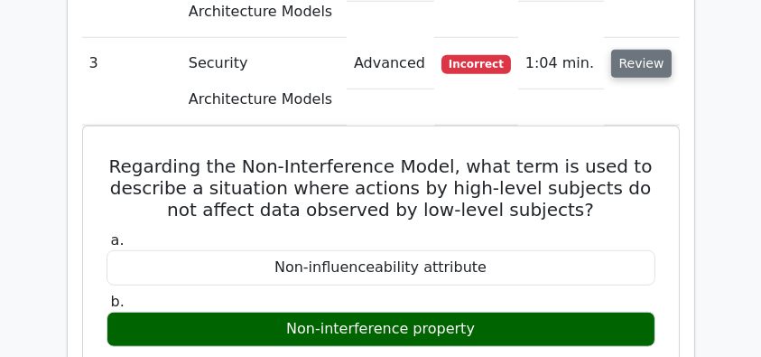
click at [646, 50] on button "Review" at bounding box center [642, 64] width 61 height 28
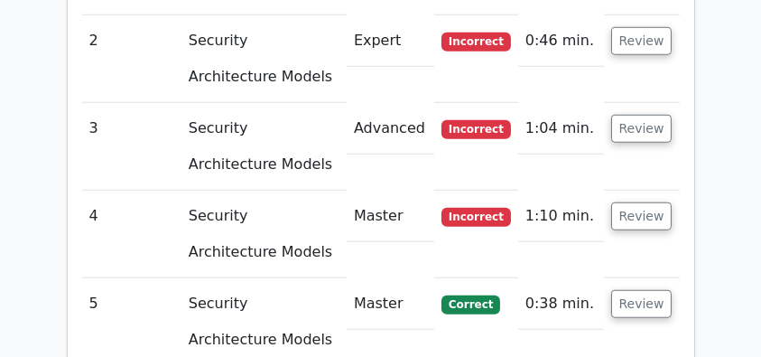
scroll to position [1470, 0]
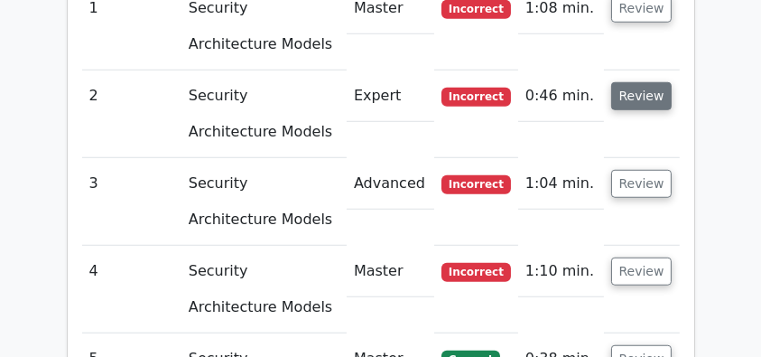
click at [629, 82] on button "Review" at bounding box center [642, 96] width 61 height 28
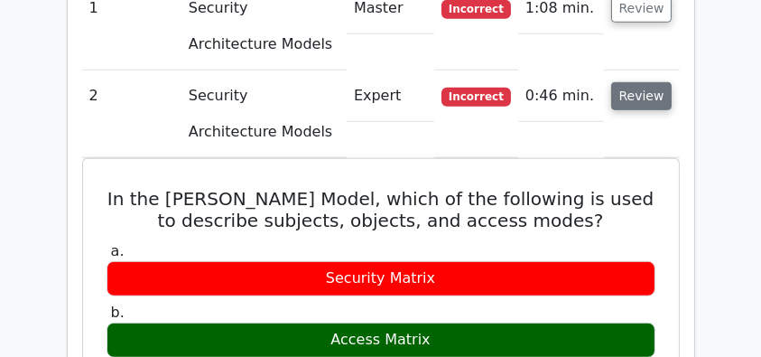
click at [629, 82] on button "Review" at bounding box center [642, 96] width 61 height 28
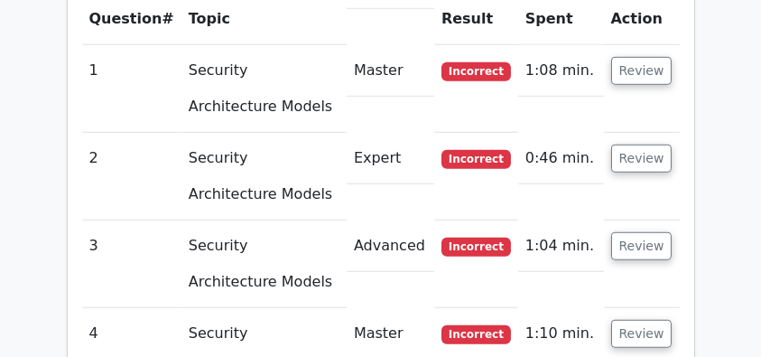
scroll to position [1409, 0]
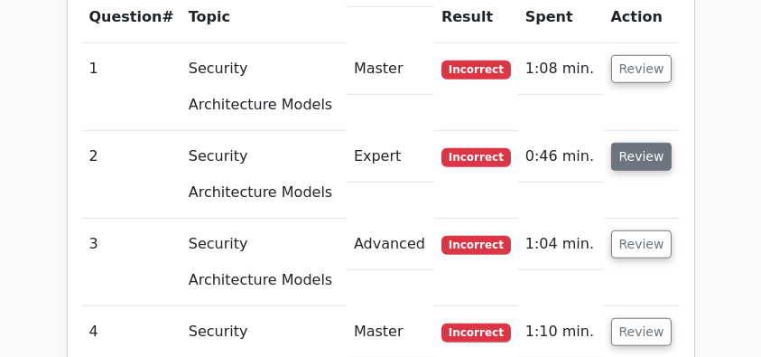
click at [635, 143] on button "Review" at bounding box center [642, 157] width 61 height 28
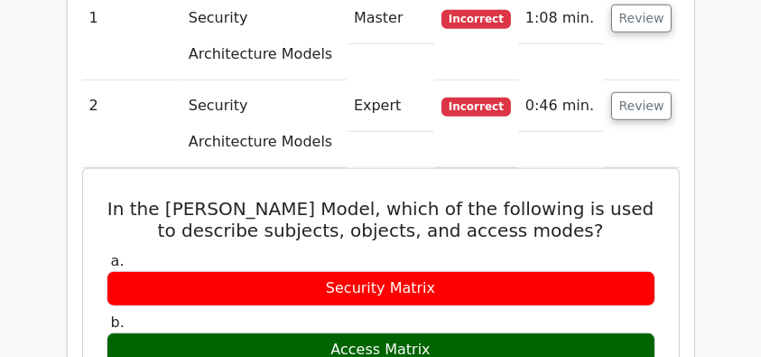
scroll to position [1529, 0]
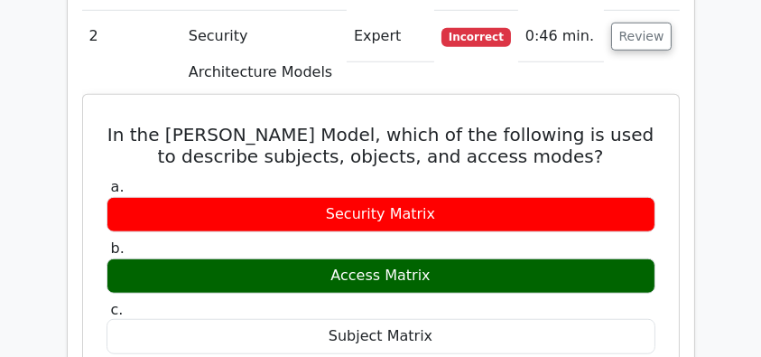
drag, startPoint x: 105, startPoint y: 84, endPoint x: 480, endPoint y: 247, distance: 408.6
click at [480, 247] on div "In the Harrison-Ruzzo-Ullman Model, which of the following is used to describe …" at bounding box center [381, 353] width 582 height 503
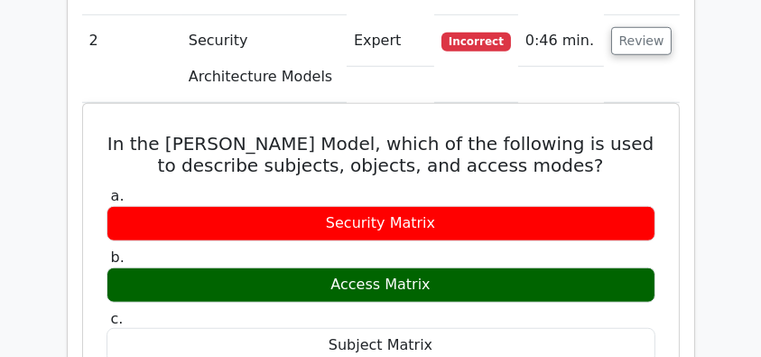
click at [44, 88] on main "Go Premium CISSP Preparation Package (2025) 4537 Superior-grade CISSP practice …" at bounding box center [380, 102] width 761 height 3160
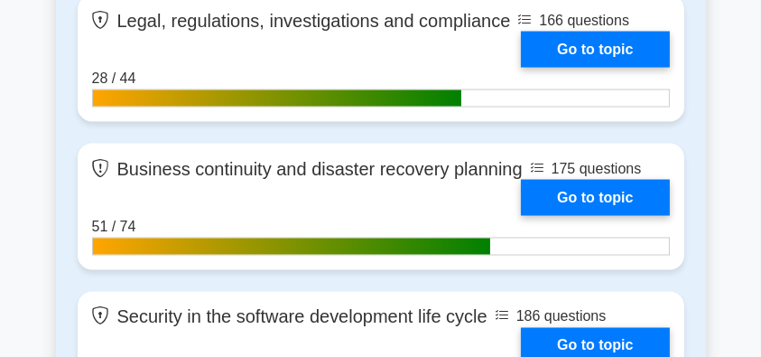
scroll to position [3076, 0]
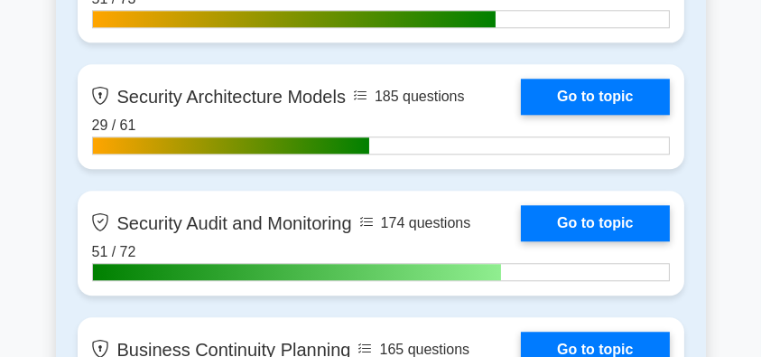
scroll to position [4641, 0]
